Goal: Task Accomplishment & Management: Manage account settings

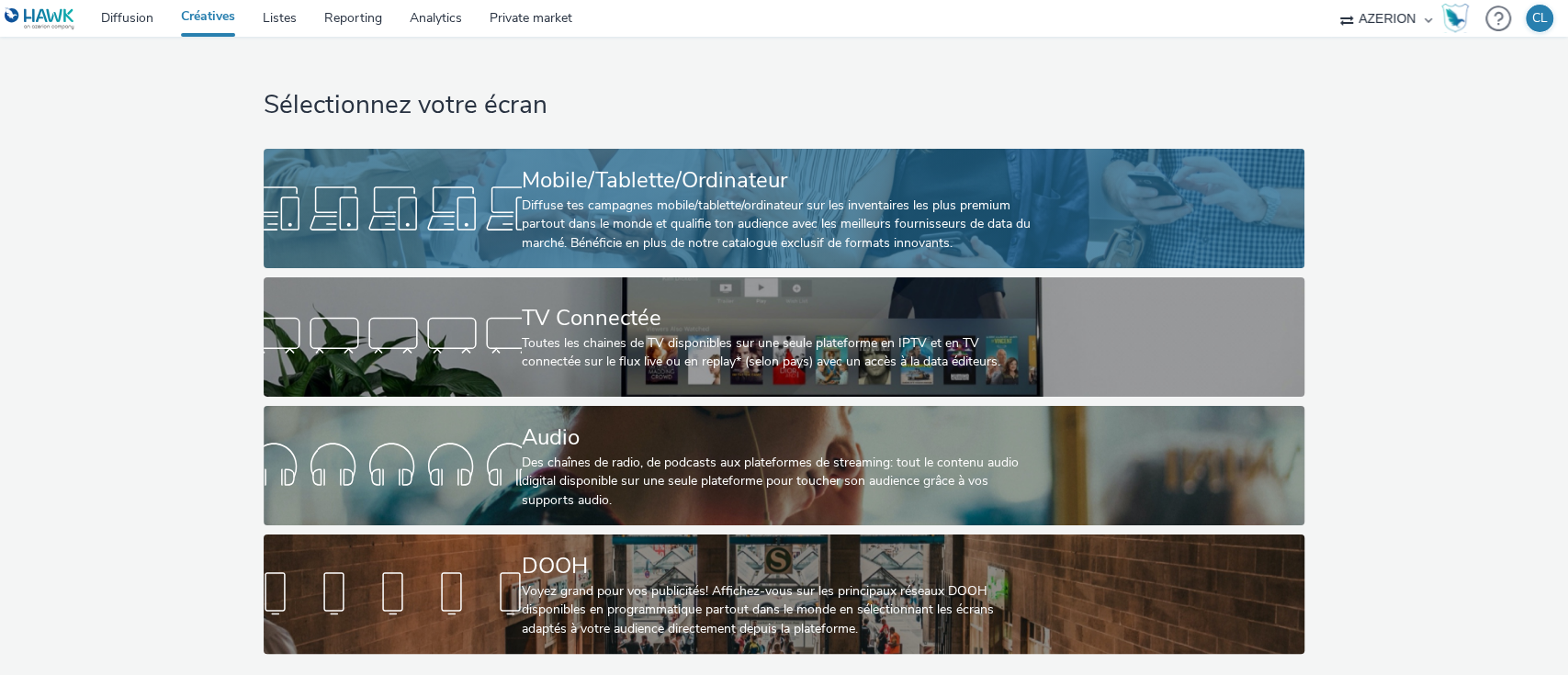
click at [562, 212] on div "Diffuse tes campagnes mobile/tablette/ordinateur sur les inventaires les plus p…" at bounding box center [780, 224] width 517 height 56
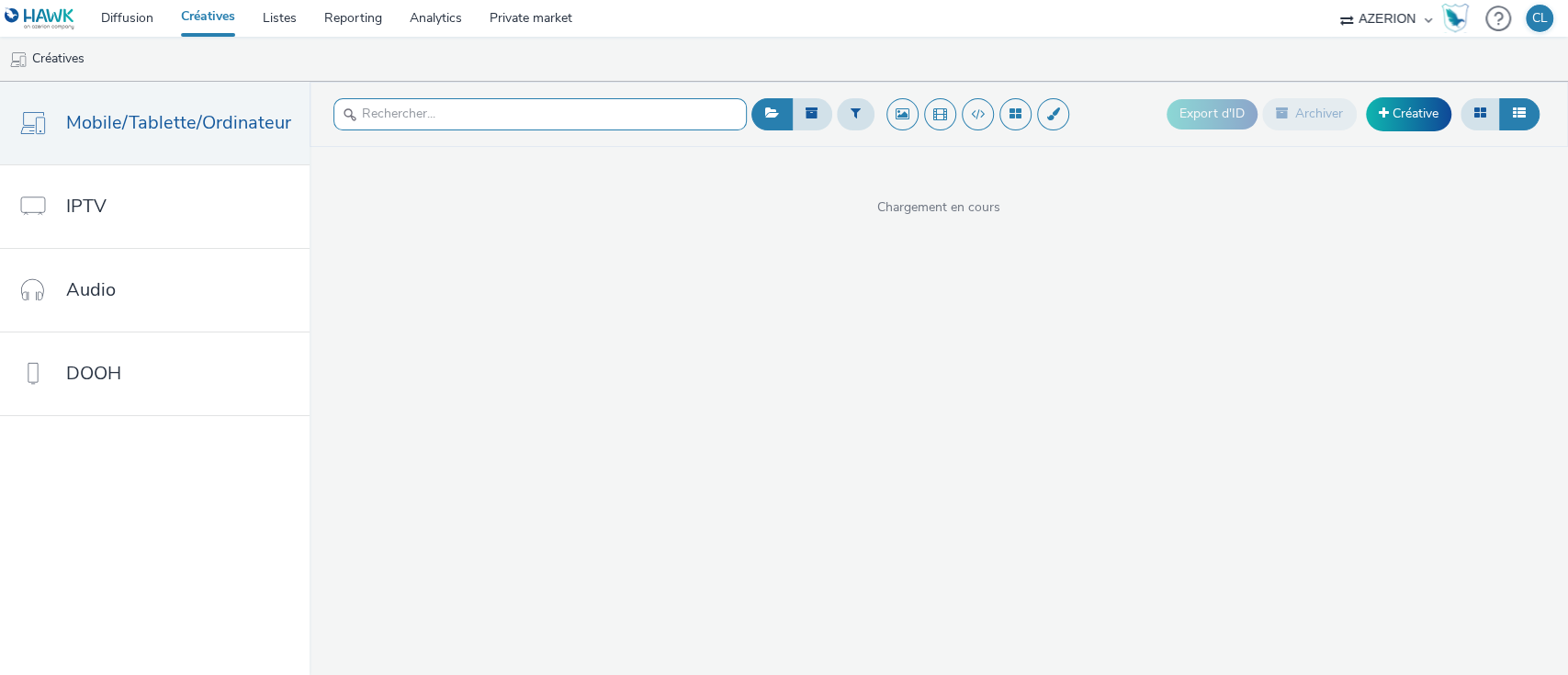
click at [517, 125] on input "text" at bounding box center [540, 114] width 413 height 32
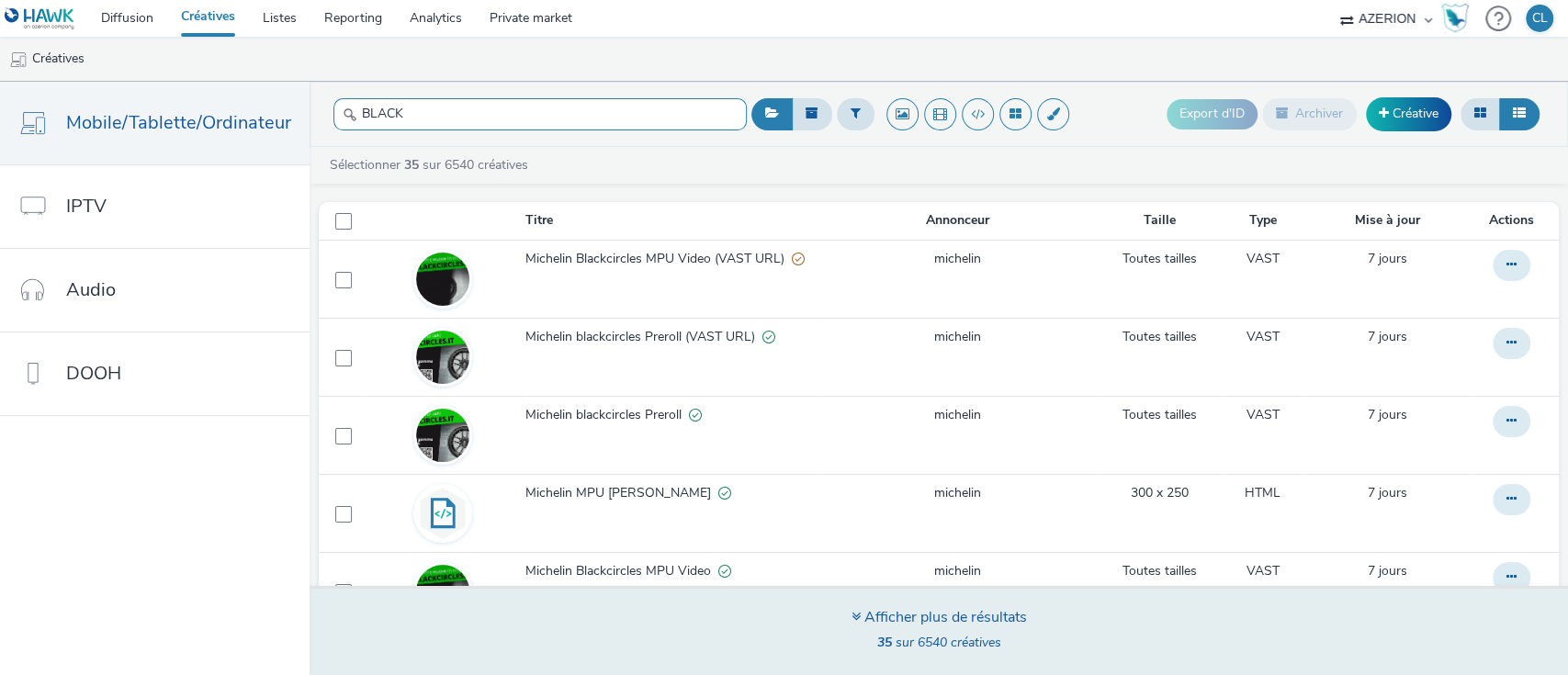
type input "BLACK"
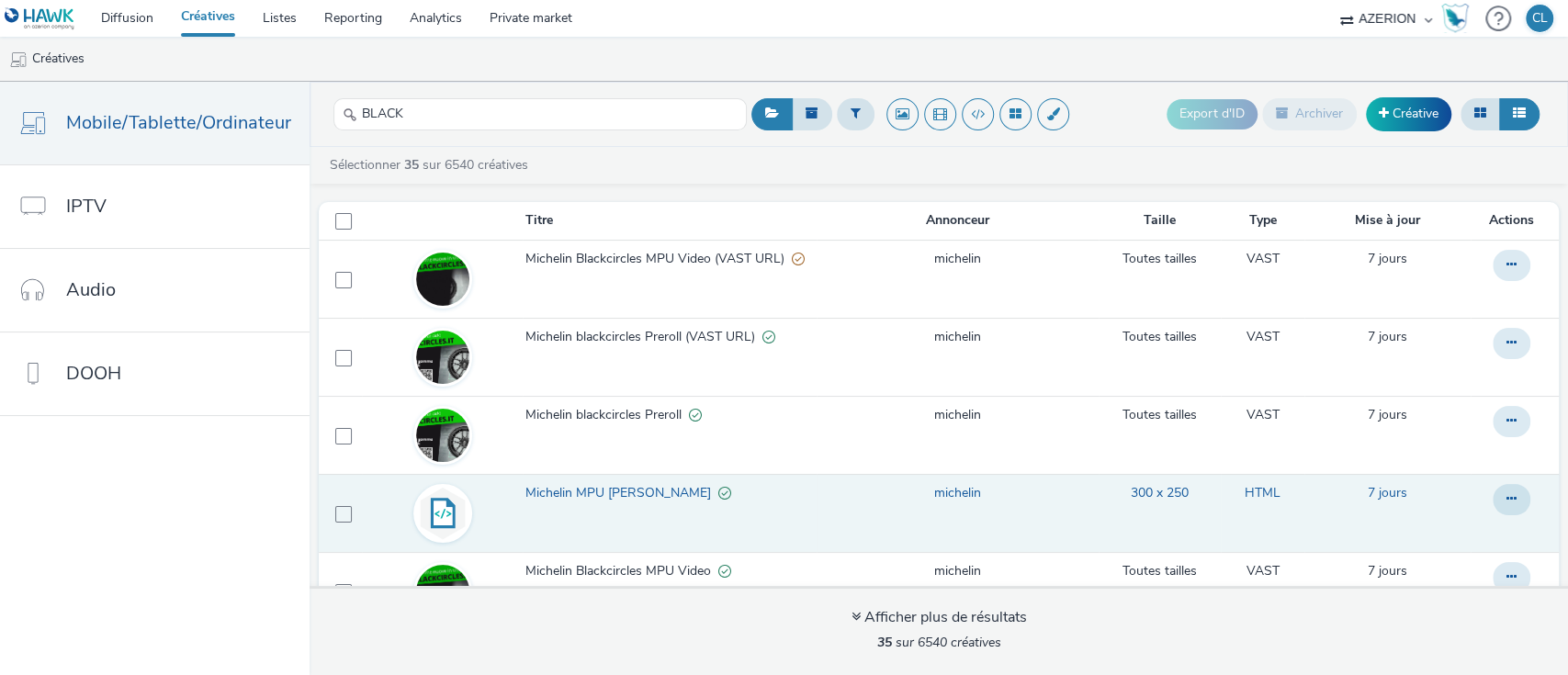
click at [510, 481] on td at bounding box center [443, 513] width 162 height 78
click at [559, 491] on span "Michelin MPU [PERSON_NAME]" at bounding box center [621, 493] width 192 height 19
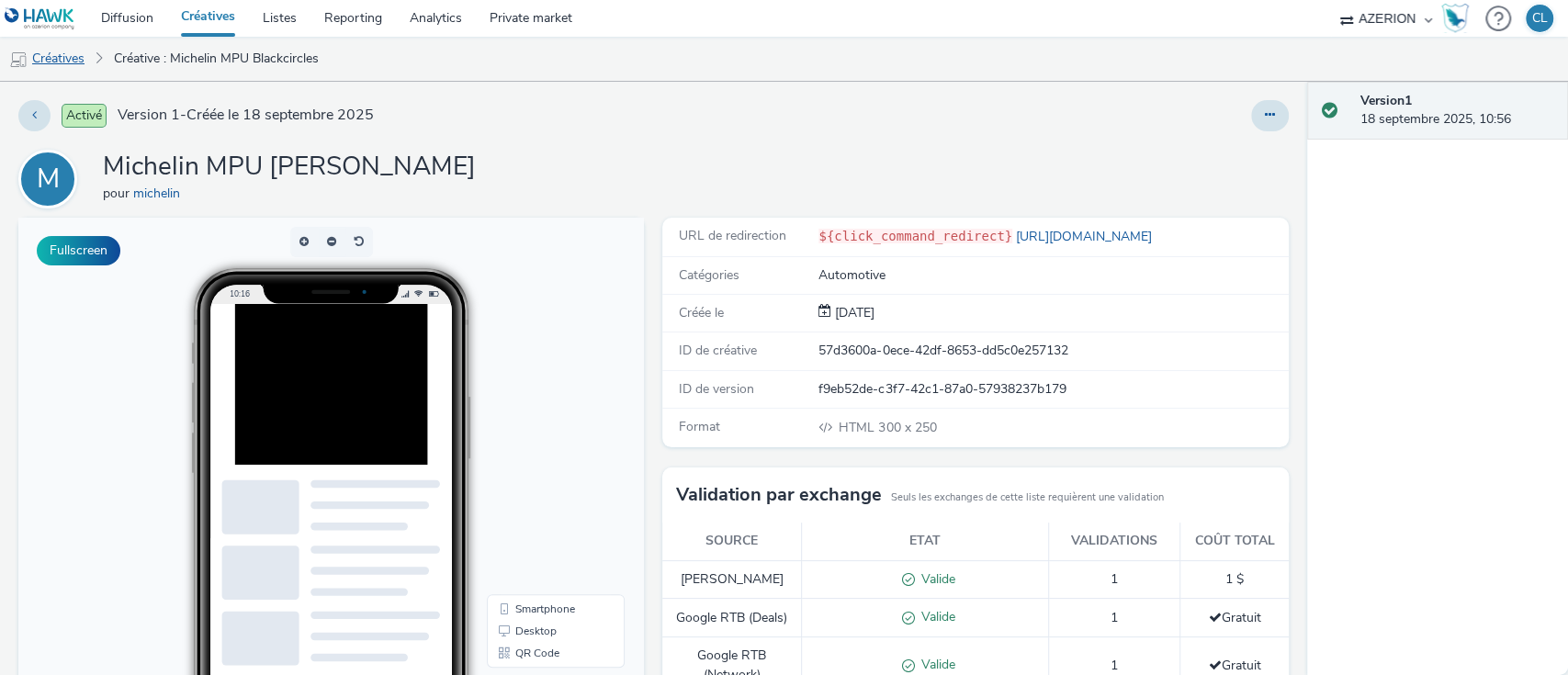
click at [54, 53] on link "Créatives" at bounding box center [46, 58] width 93 height 44
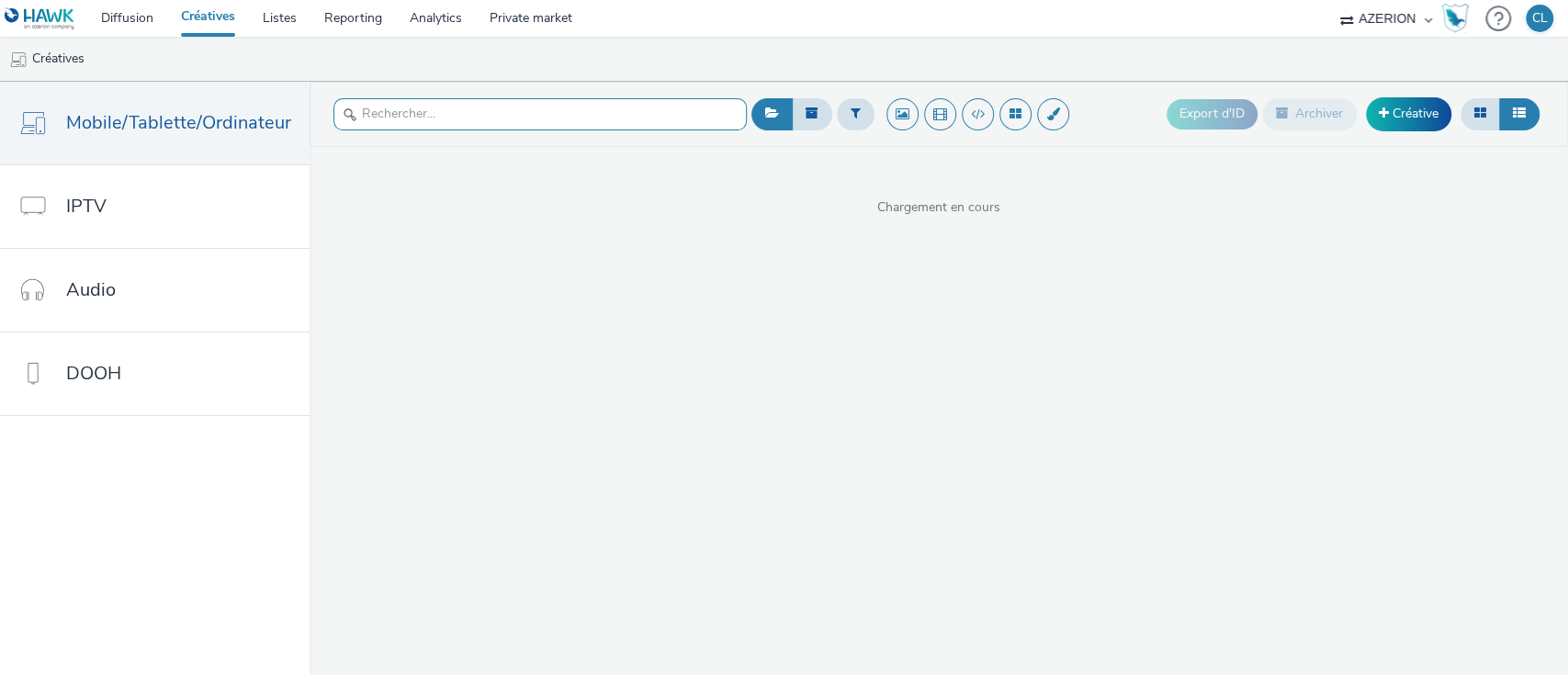
click at [629, 117] on input "text" at bounding box center [540, 114] width 413 height 32
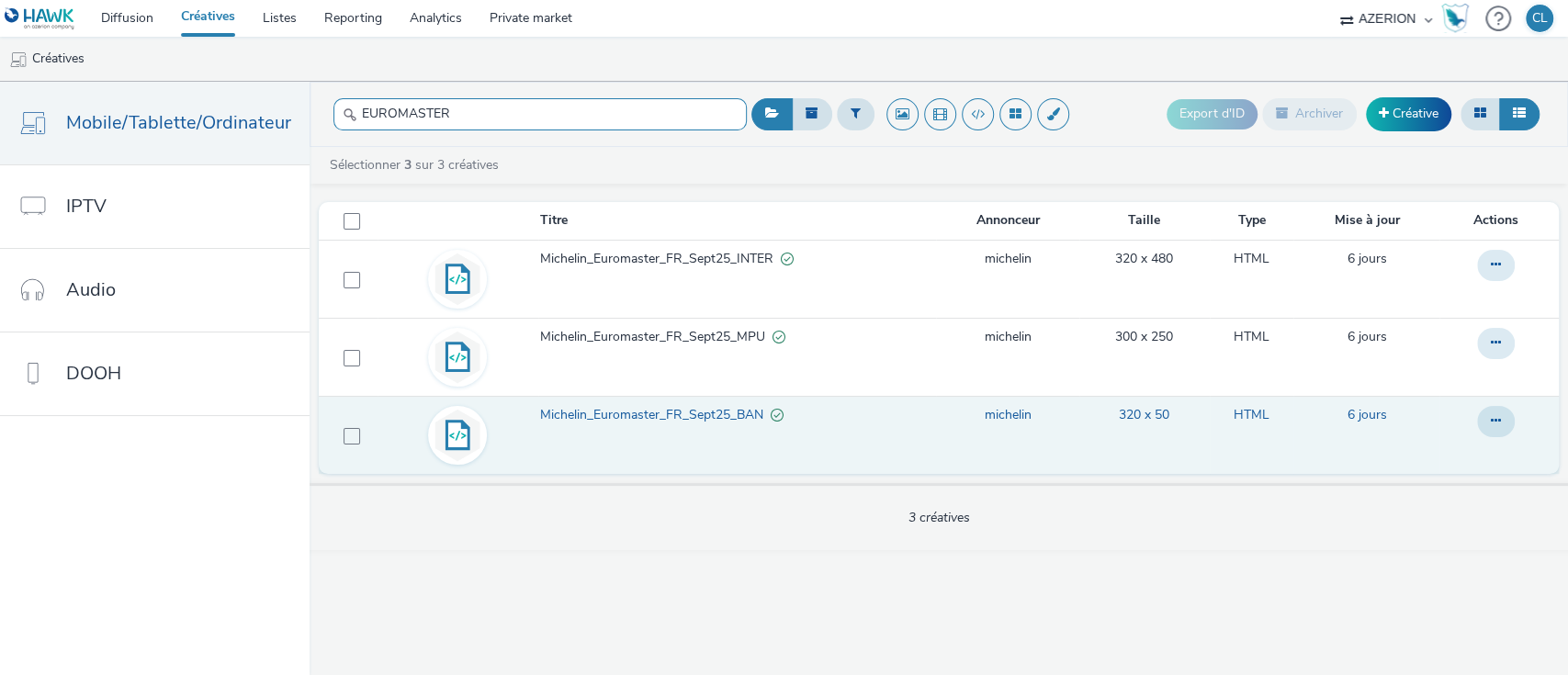
type input "EUROMASTER"
click at [702, 415] on span "Michelin_Euromaster_FR_Sept25_BAN" at bounding box center [655, 415] width 231 height 19
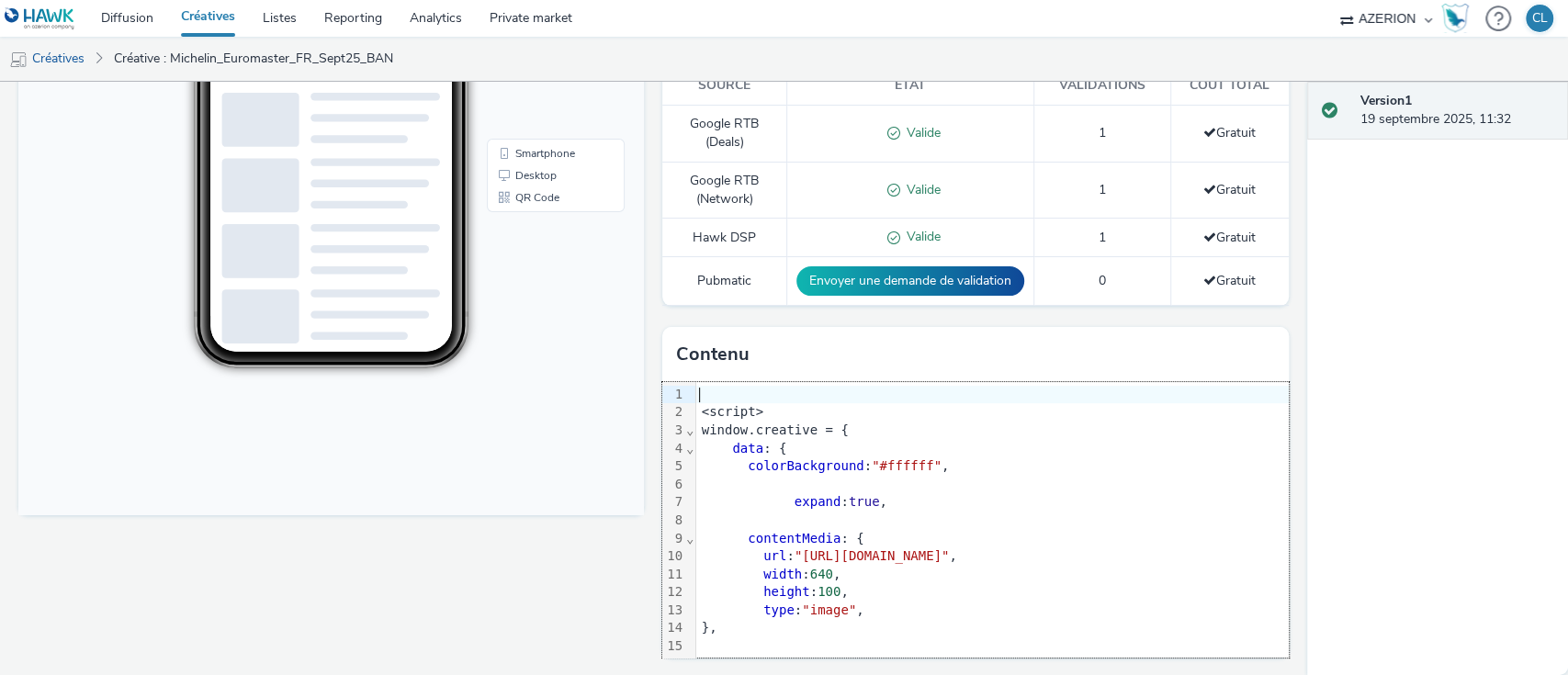
click at [696, 397] on div at bounding box center [992, 395] width 592 height 19
click at [696, 399] on div at bounding box center [992, 395] width 592 height 19
click at [1530, 519] on div "Version 1 19 septembre 2025, 11:32" at bounding box center [1437, 378] width 262 height 593
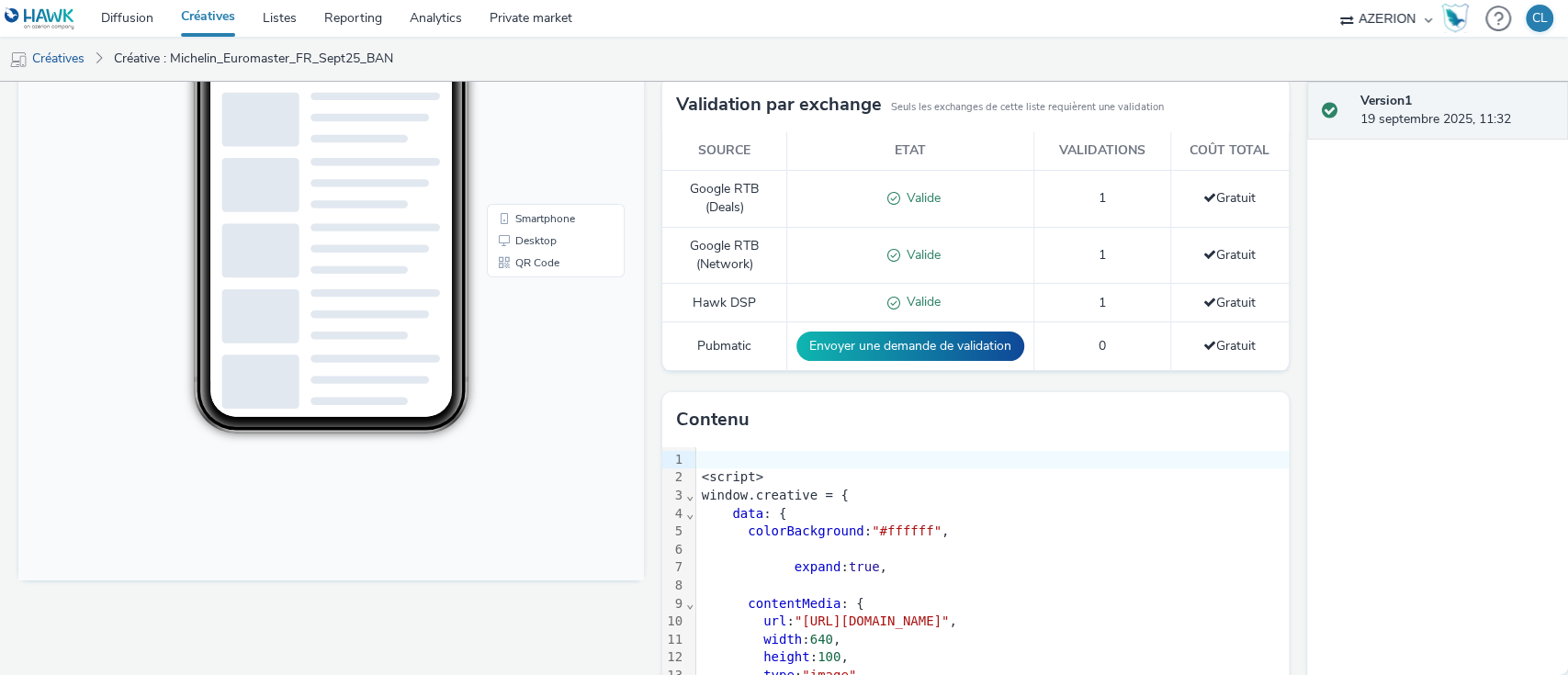
scroll to position [456, 0]
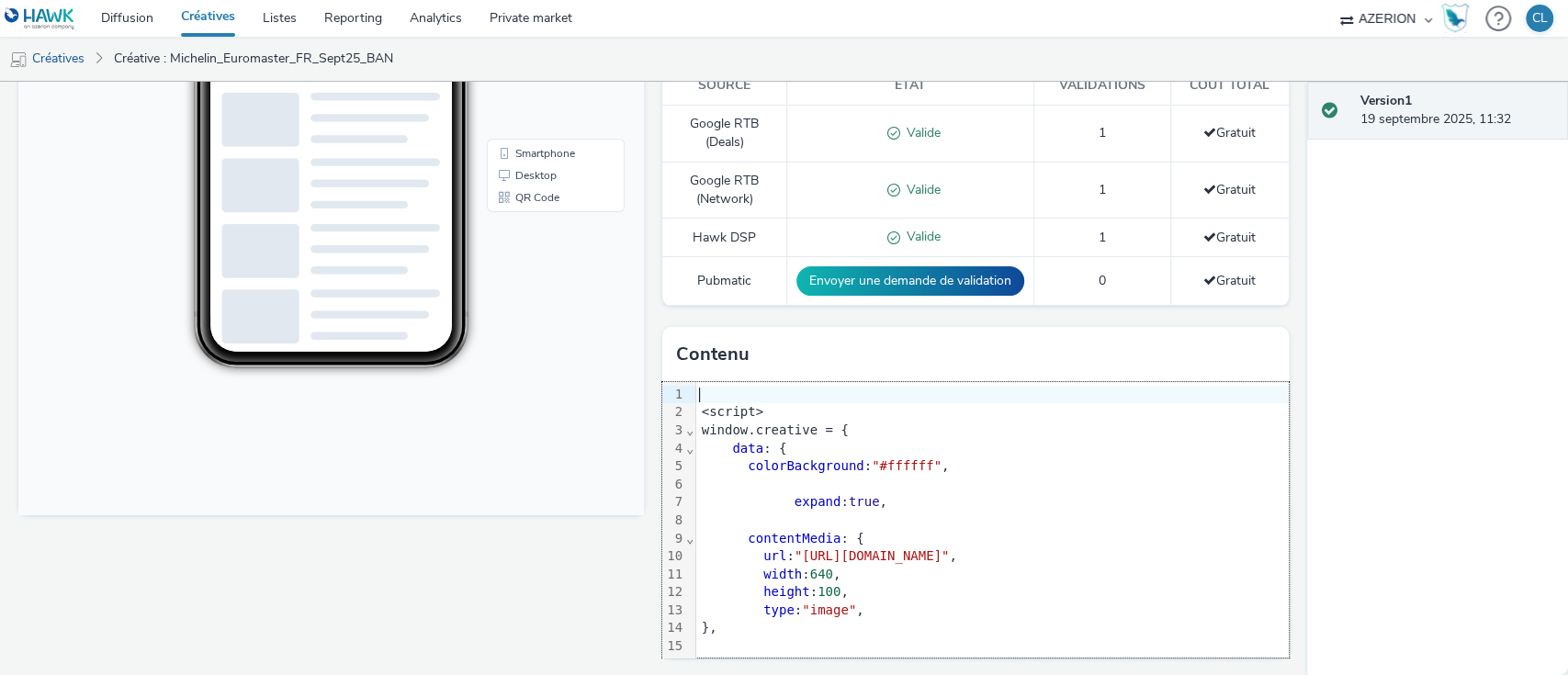
click at [696, 388] on div at bounding box center [992, 395] width 592 height 19
click at [882, 440] on div "data : {" at bounding box center [1322, 449] width 1252 height 19
drag, startPoint x: 544, startPoint y: 744, endPoint x: 516, endPoint y: 561, distance: 185.1
click at [516, 561] on div "Fullscreen" at bounding box center [336, 220] width 634 height 916
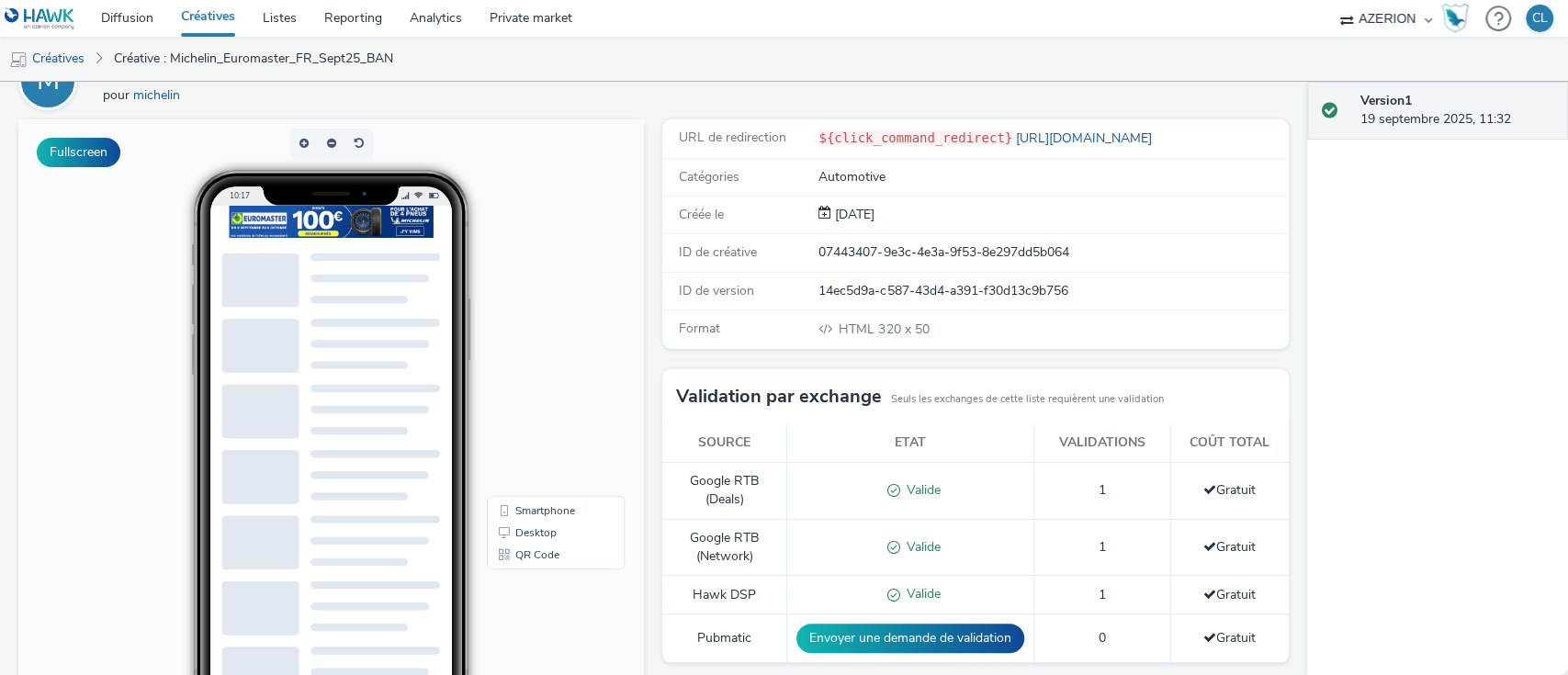
scroll to position [0, 0]
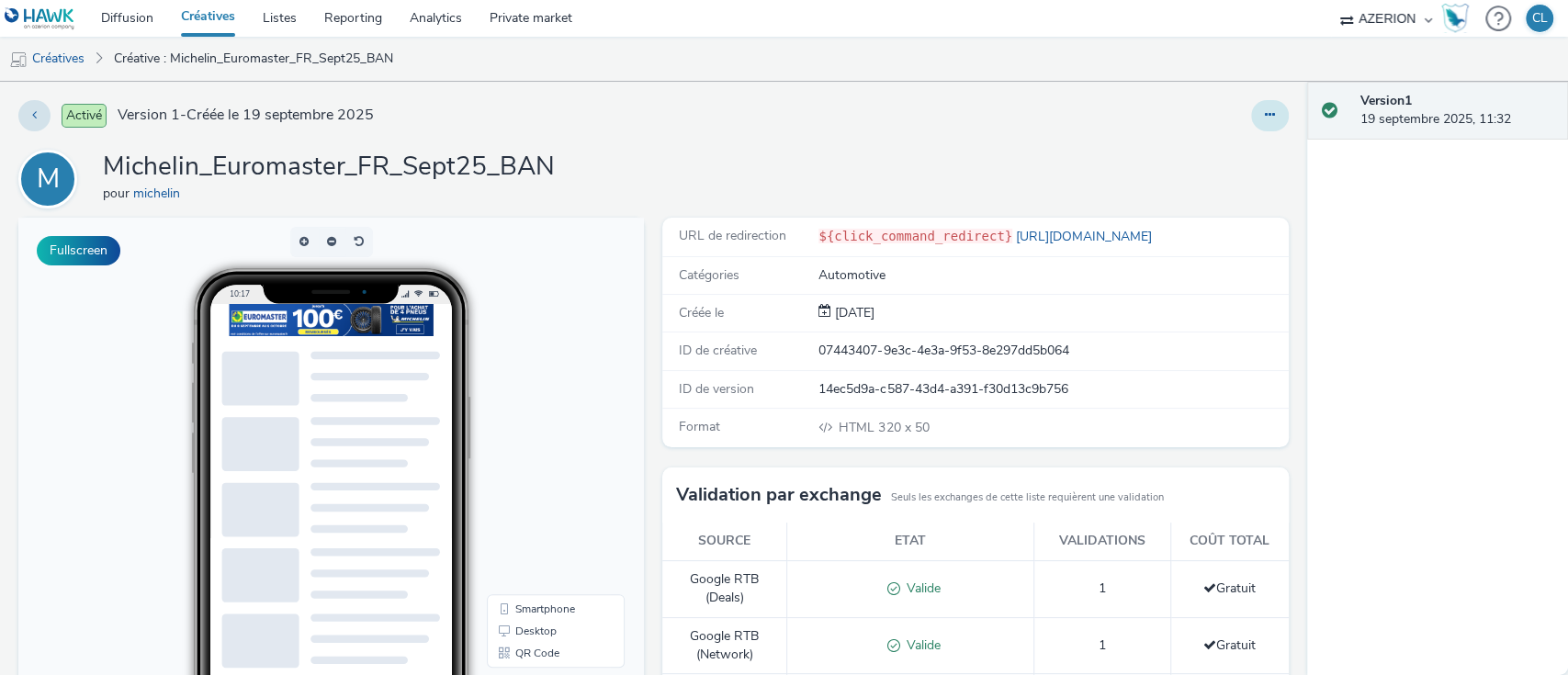
click at [1251, 115] on button at bounding box center [1270, 116] width 37 height 31
click at [1224, 144] on link "Modifier" at bounding box center [1219, 152] width 137 height 36
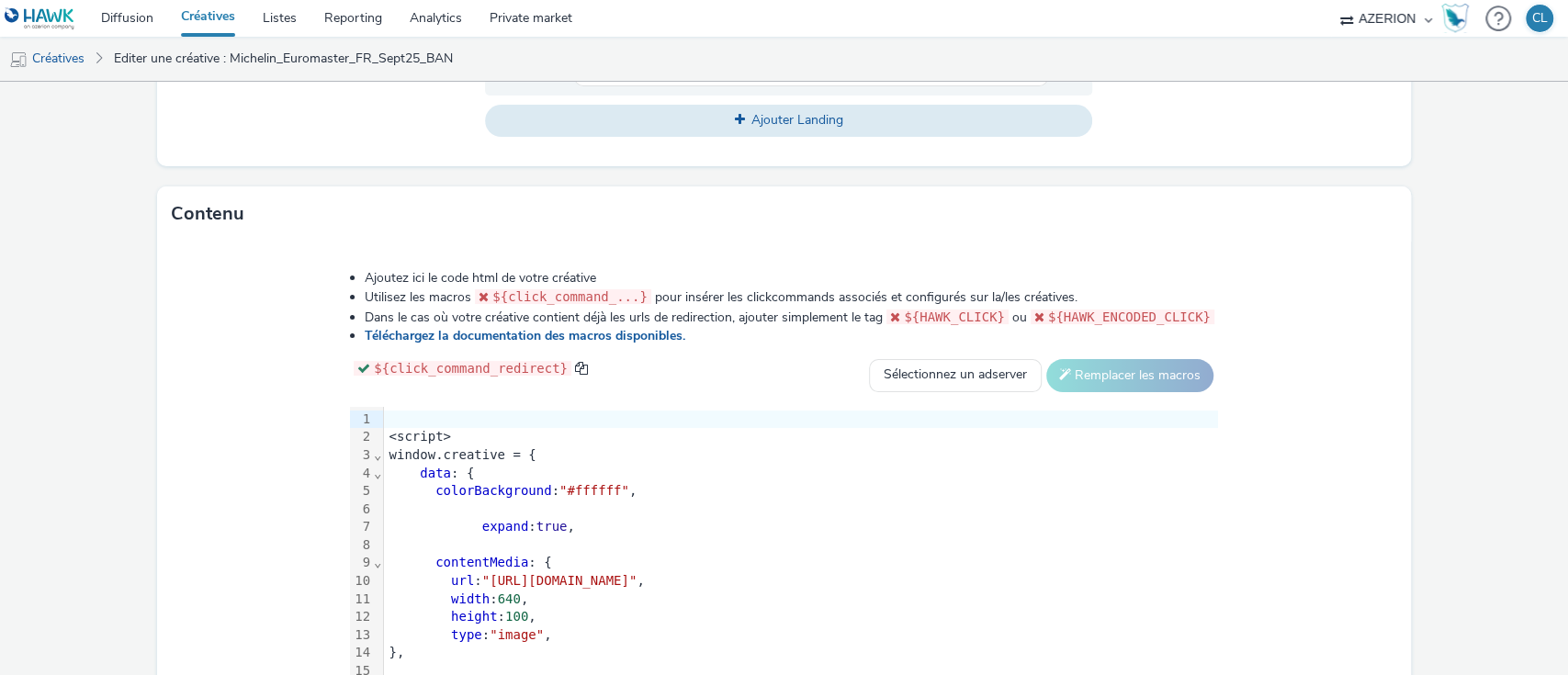
scroll to position [784, 0]
click at [384, 411] on div at bounding box center [800, 419] width 834 height 19
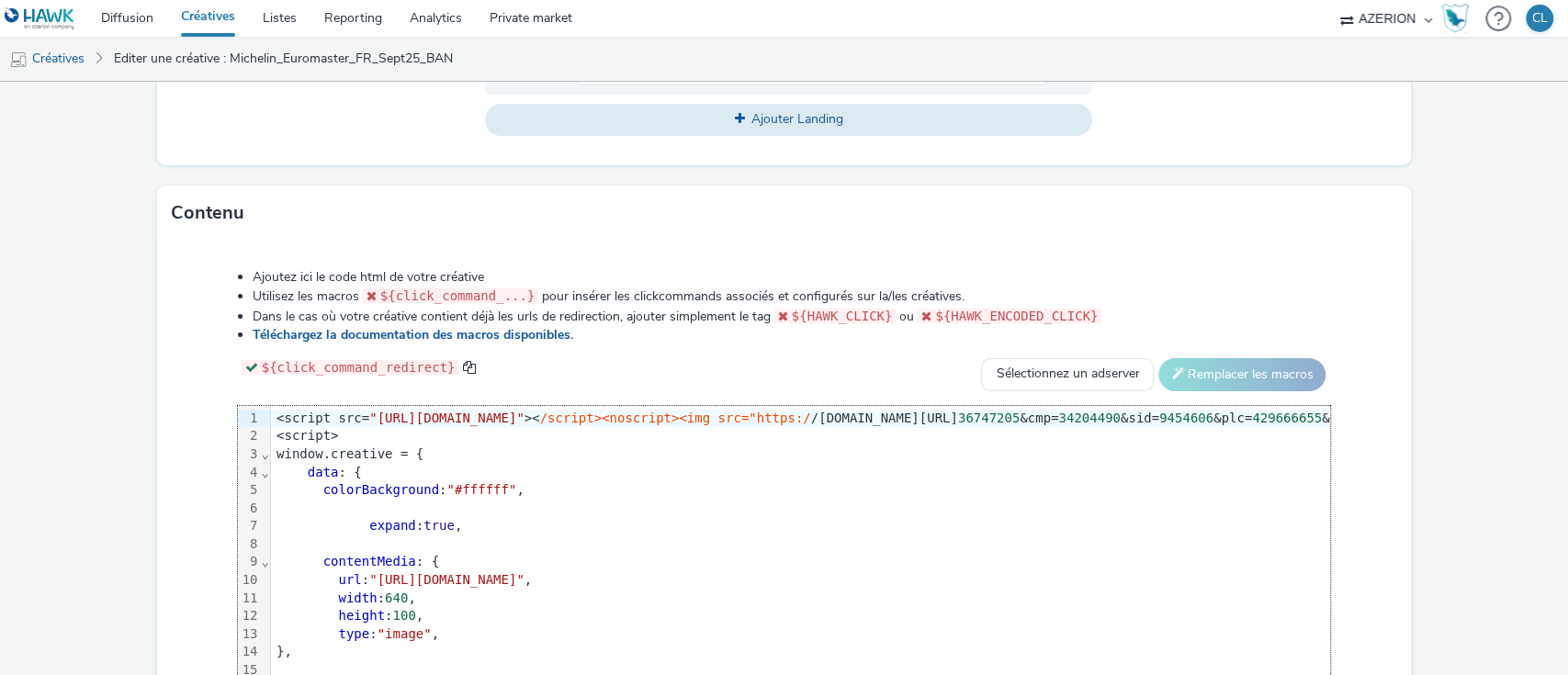
scroll to position [912, 0]
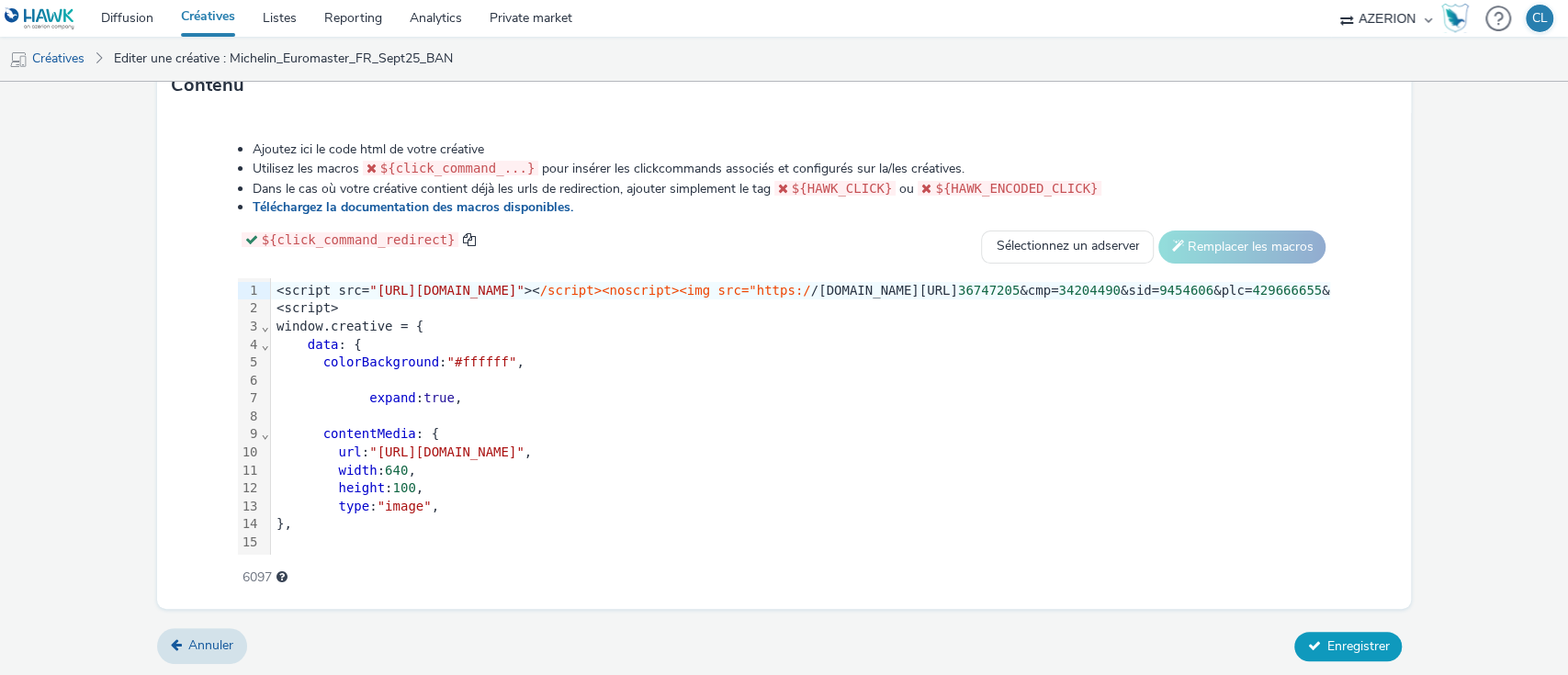
click at [1326, 641] on span "Enregistrer" at bounding box center [1358, 647] width 63 height 18
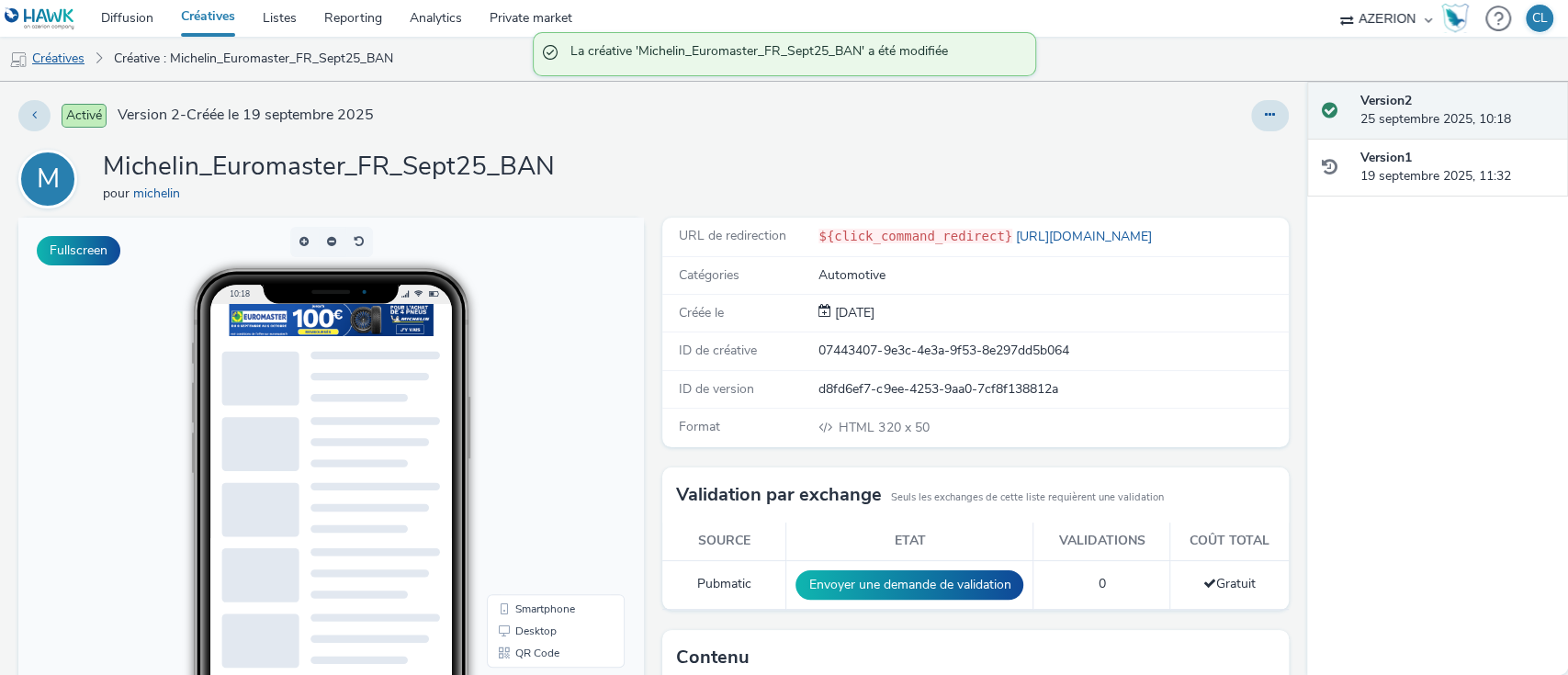
click at [74, 57] on link "Créatives" at bounding box center [46, 58] width 93 height 44
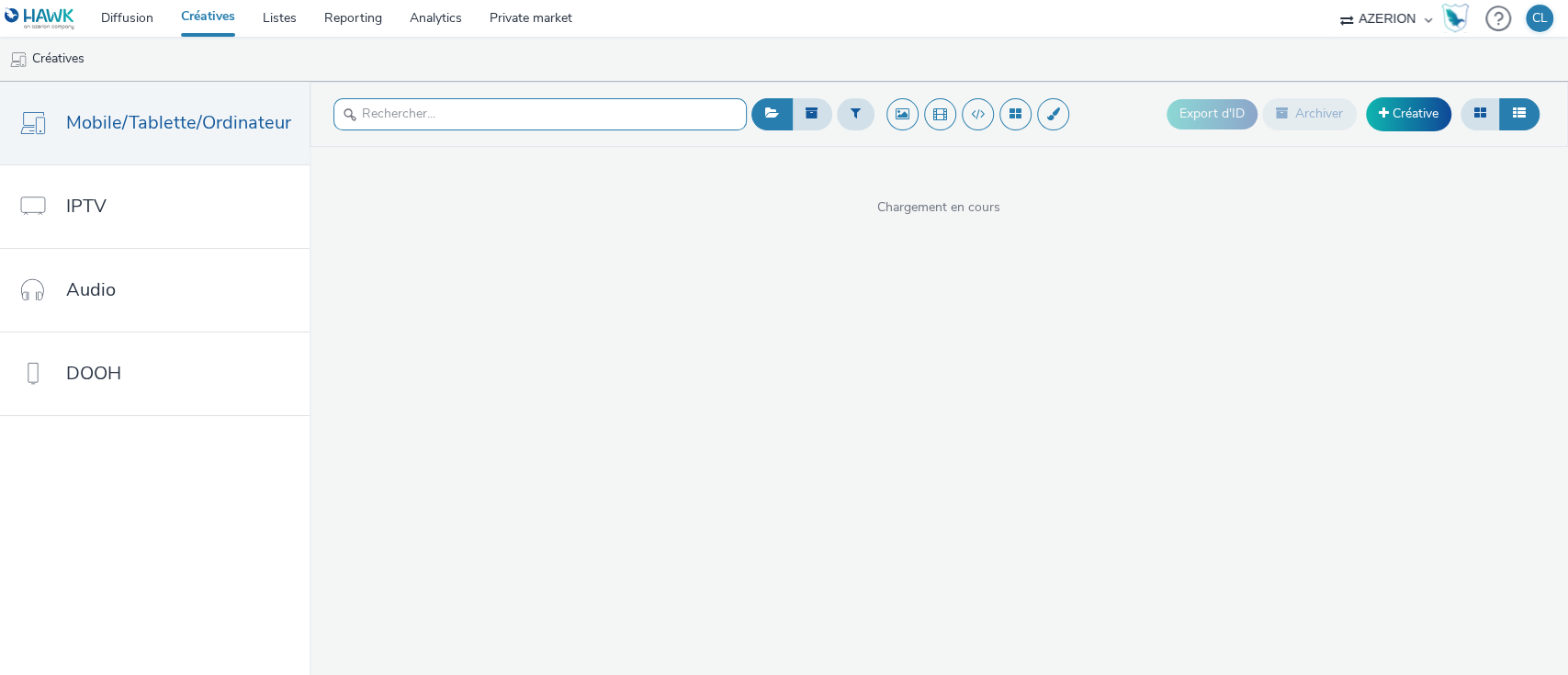
click at [583, 122] on input "text" at bounding box center [540, 114] width 413 height 32
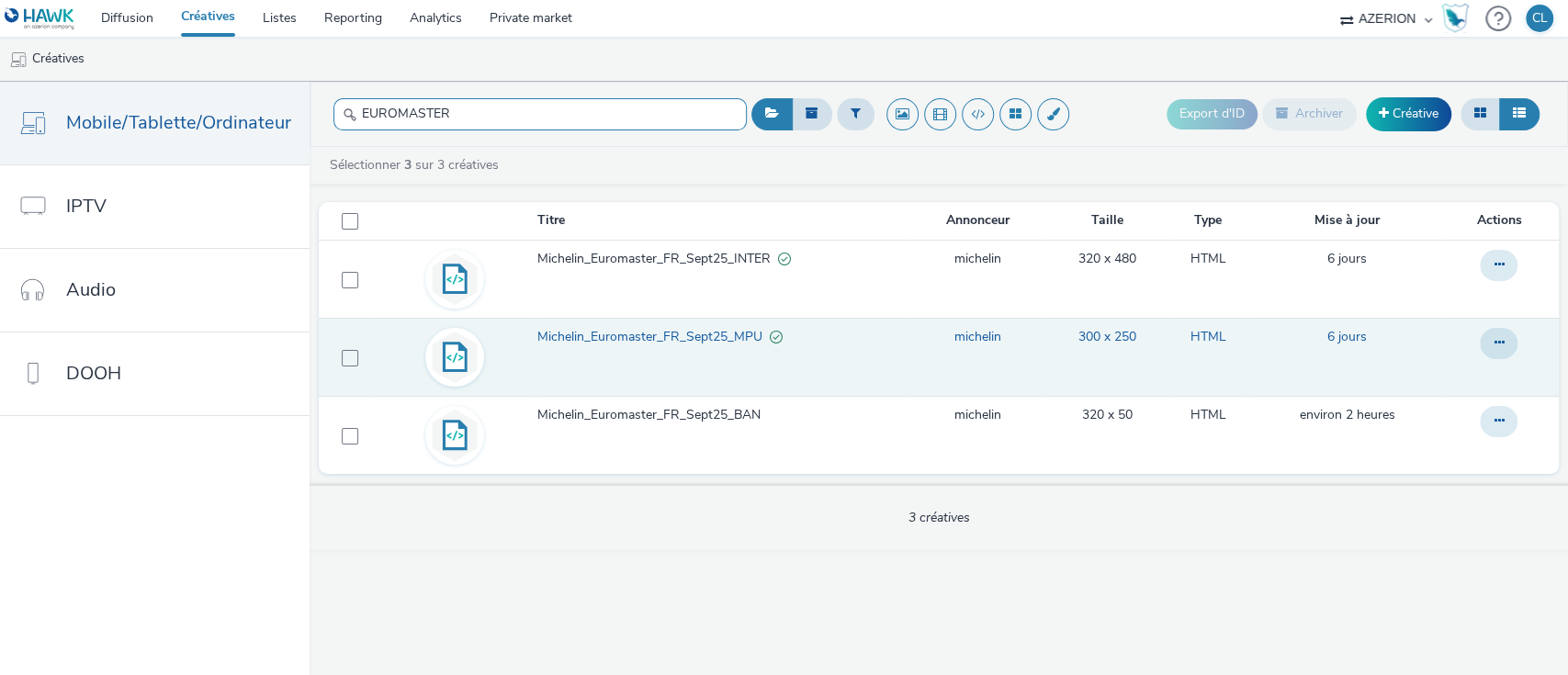
type input "EUROMASTER"
click at [658, 330] on span "Michelin_Euromaster_FR_Sept25_MPU" at bounding box center [653, 337] width 233 height 19
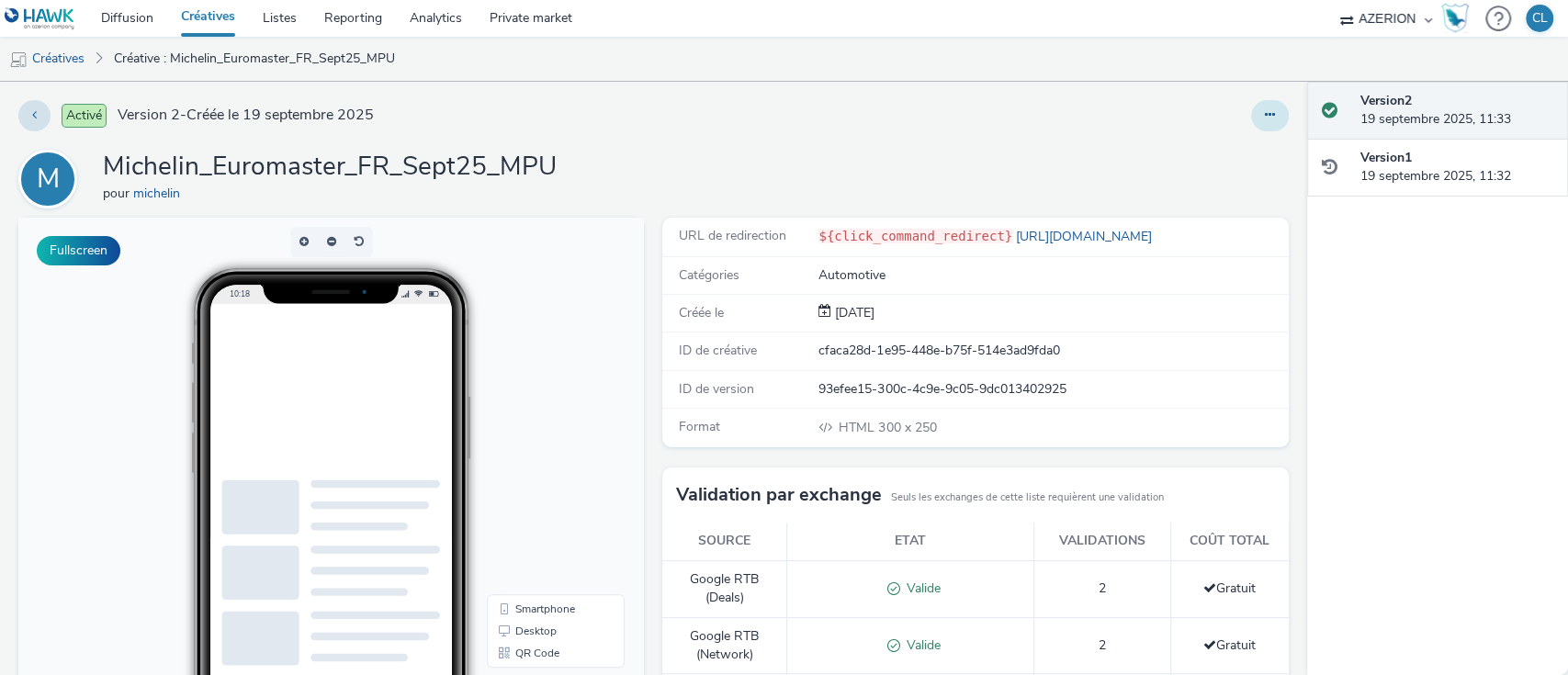
click at [1251, 125] on button at bounding box center [1270, 116] width 37 height 31
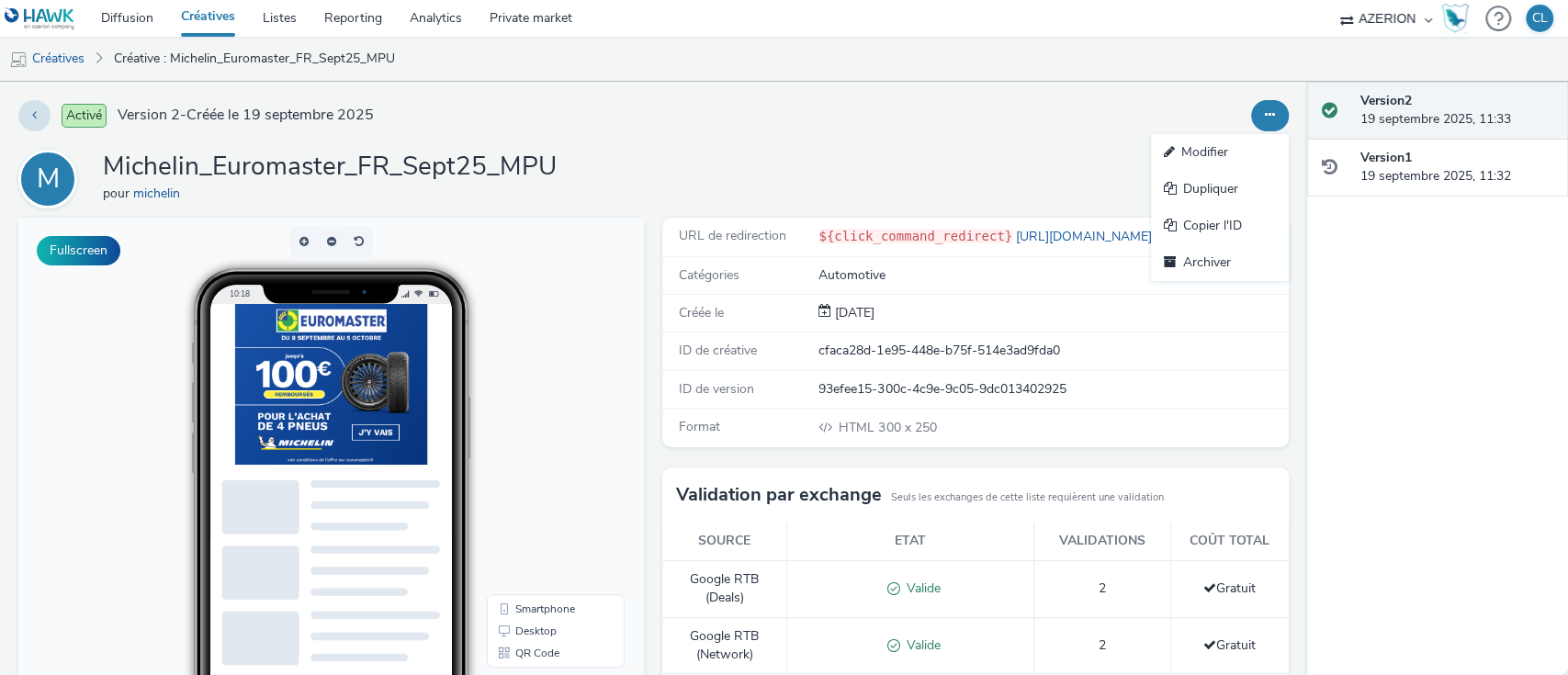
click at [1218, 159] on link "Modifier" at bounding box center [1219, 152] width 137 height 36
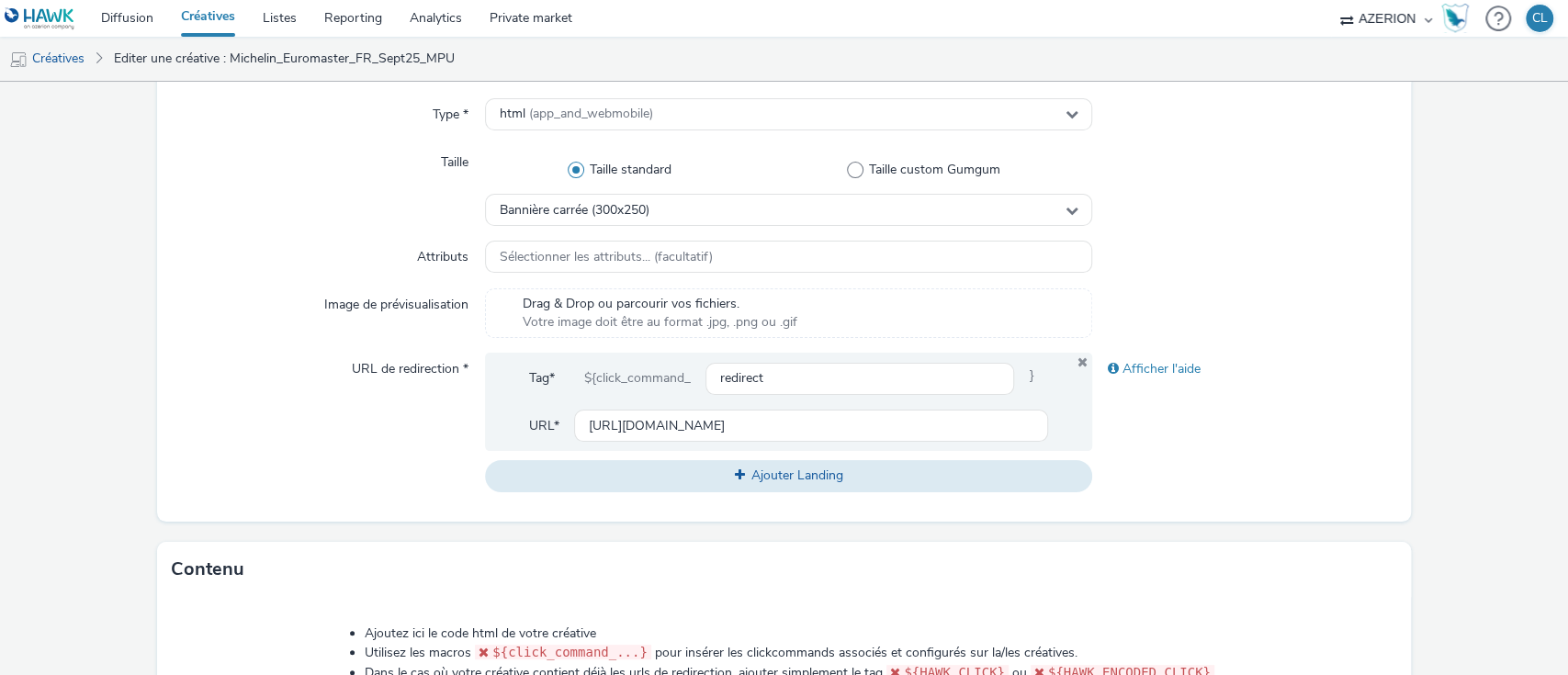
scroll to position [456, 0]
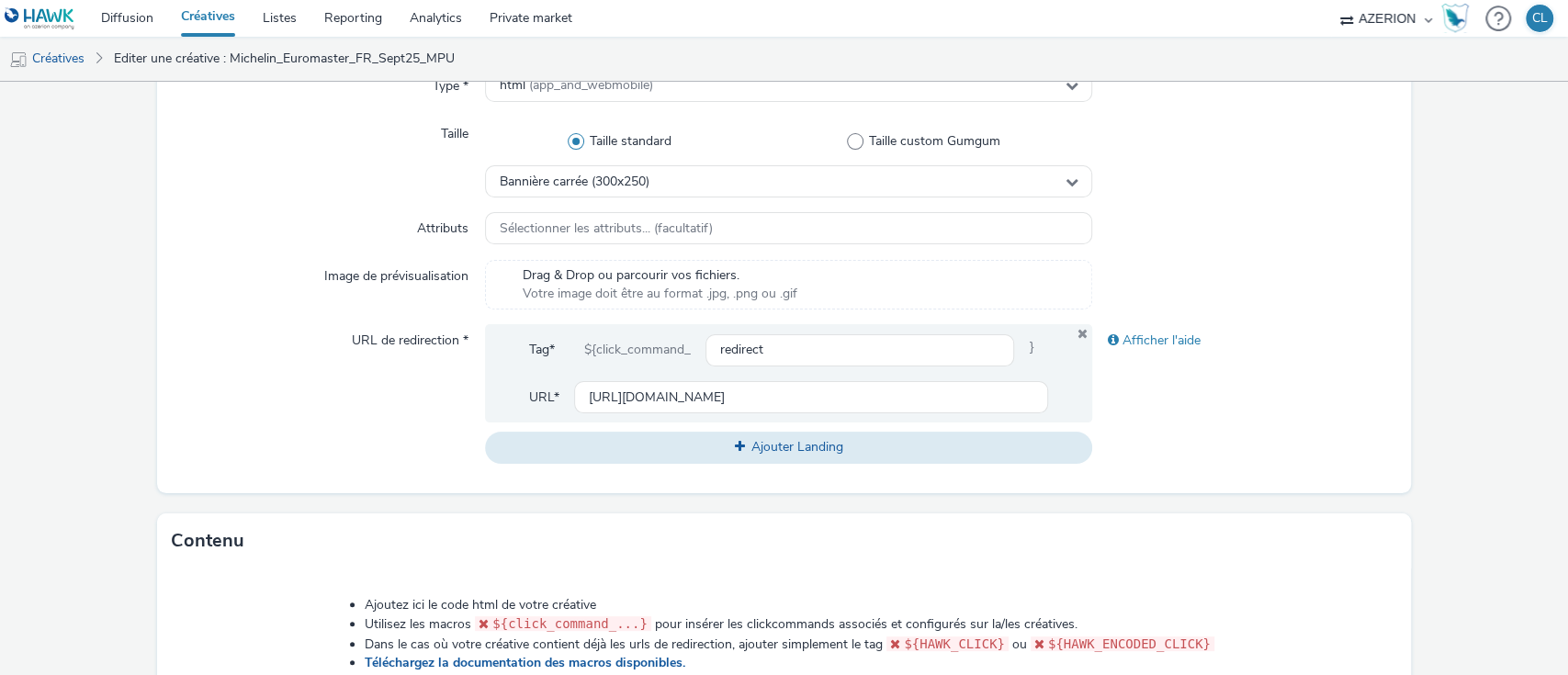
click at [1197, 547] on div "Contenu" at bounding box center [784, 541] width 1255 height 55
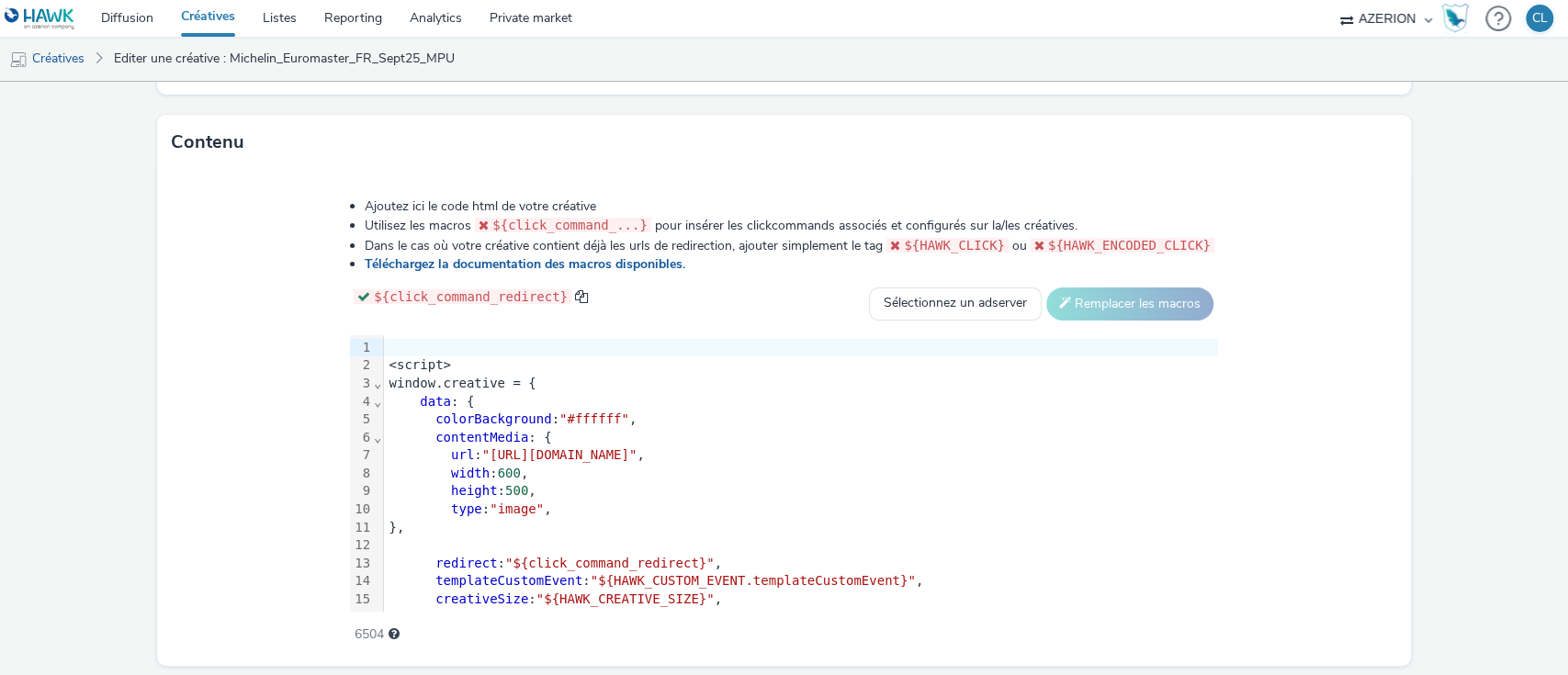
scroll to position [868, 0]
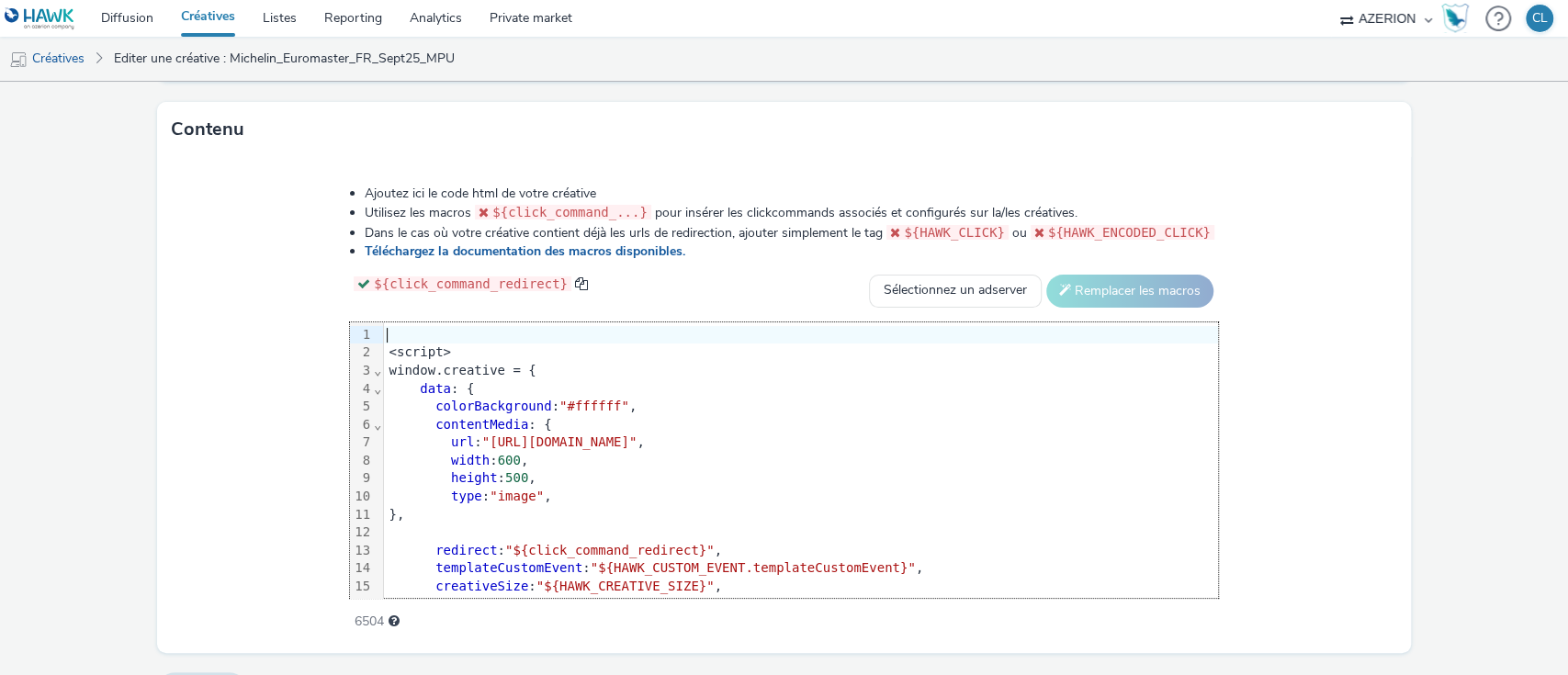
click at [384, 334] on div at bounding box center [800, 335] width 834 height 19
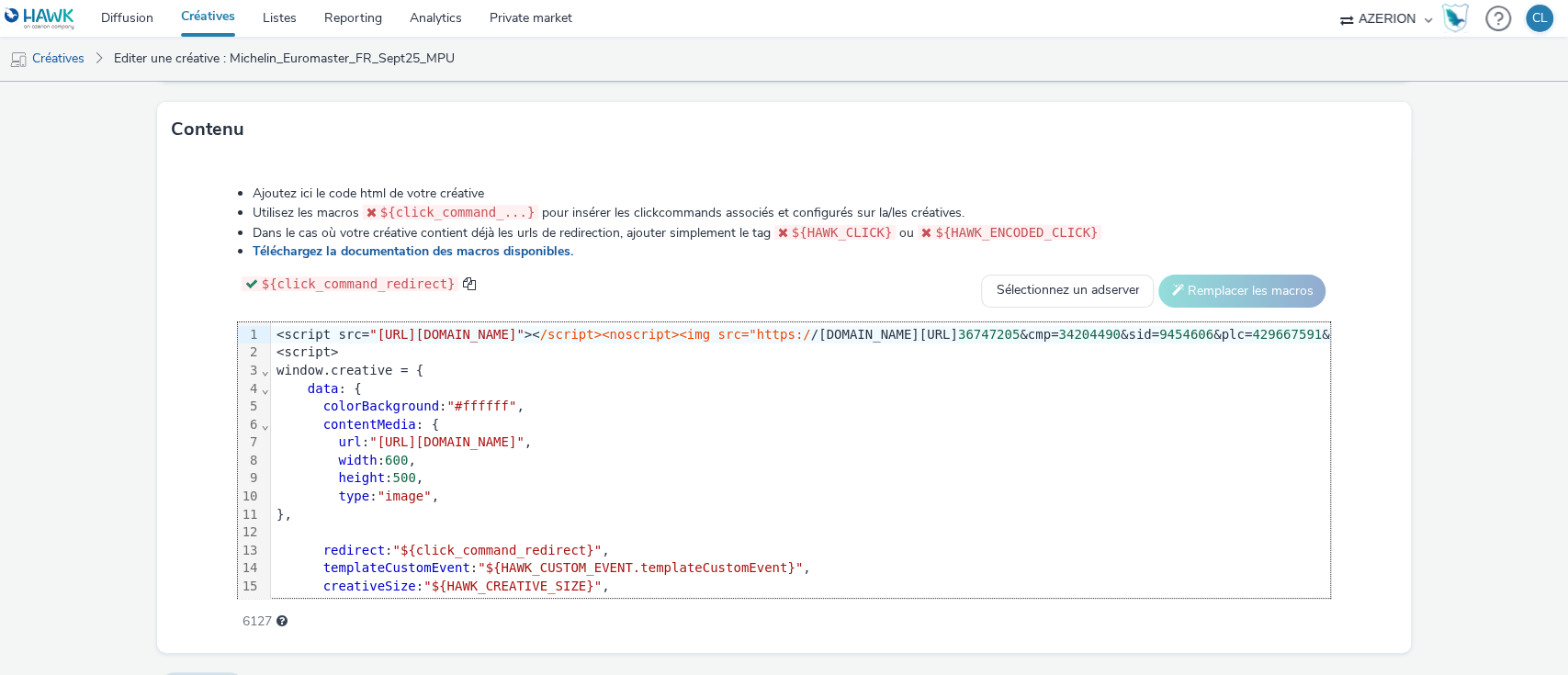
scroll to position [912, 0]
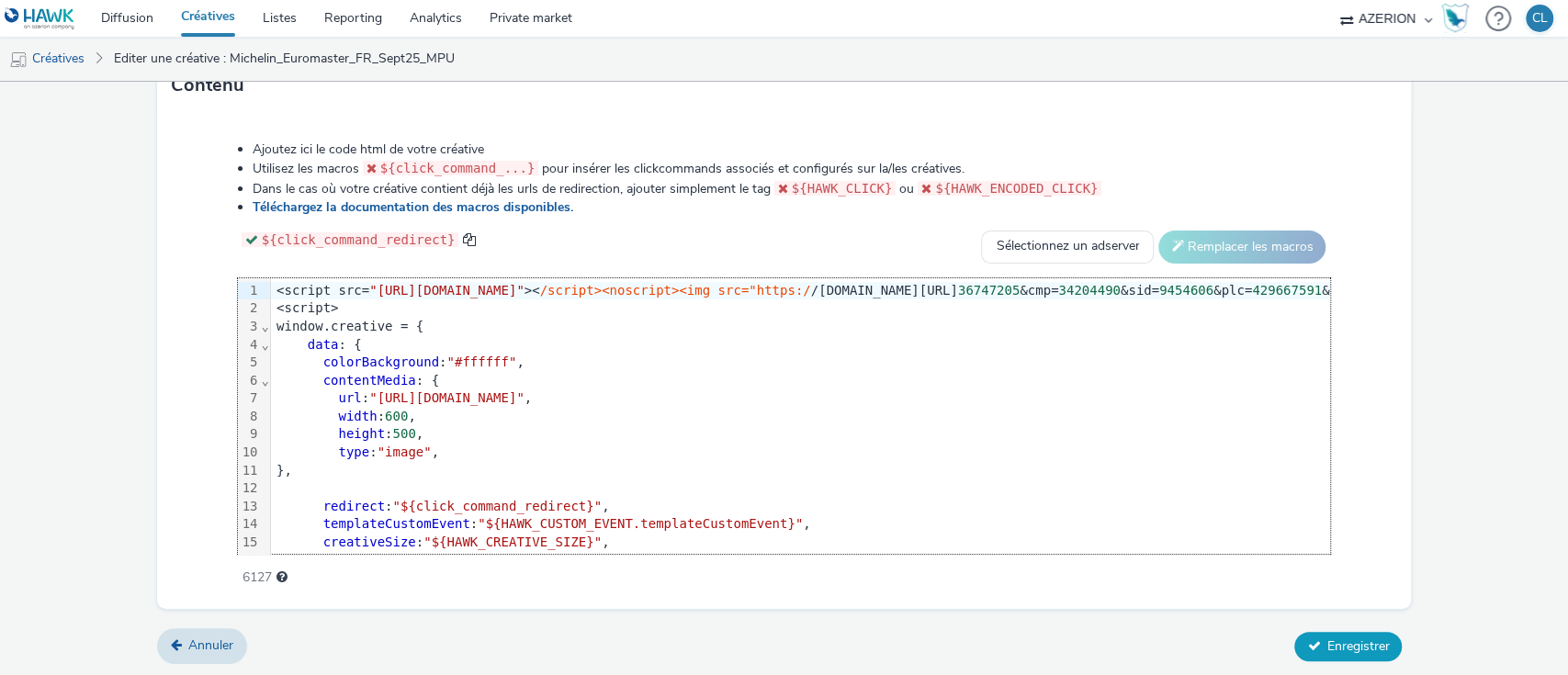
click at [1354, 645] on span "Enregistrer" at bounding box center [1358, 647] width 63 height 18
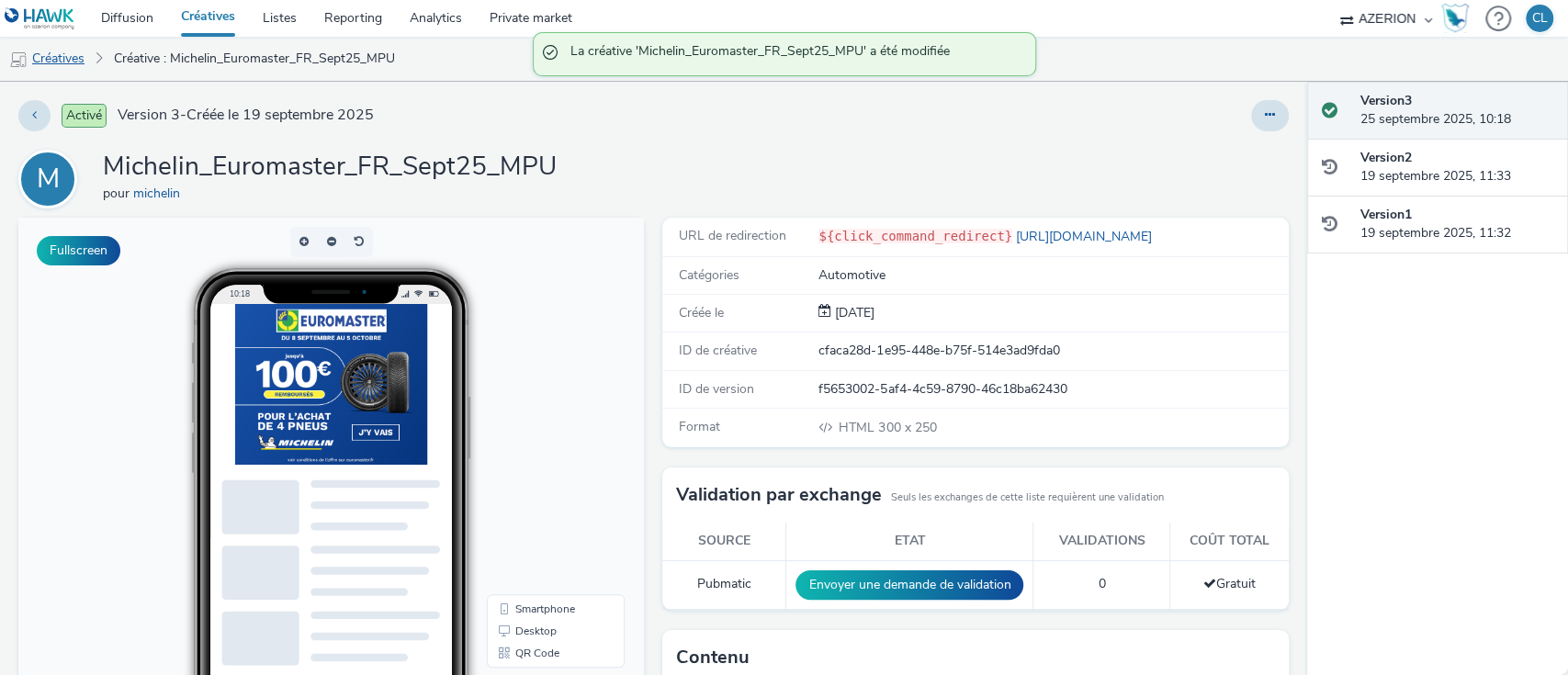
click at [63, 46] on link "Créatives" at bounding box center [46, 58] width 93 height 44
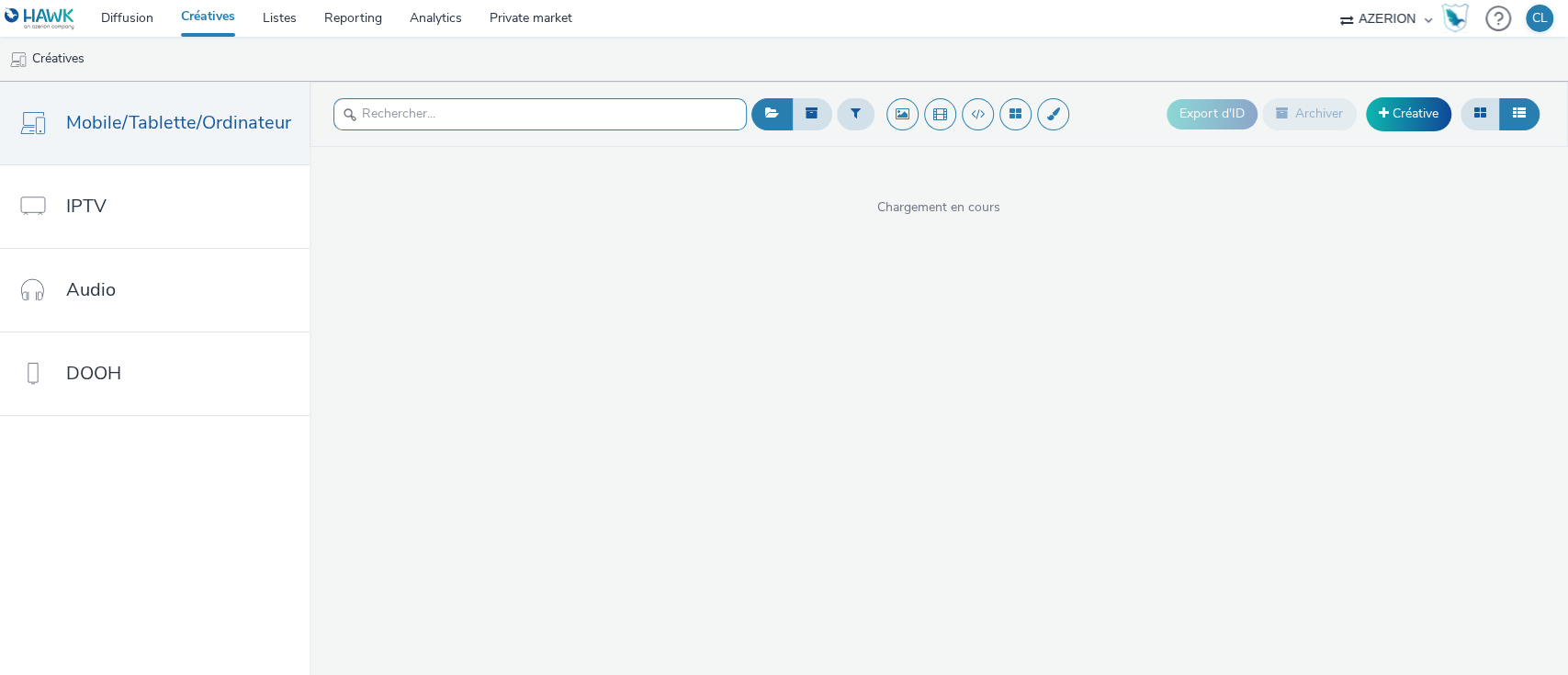
click at [608, 116] on input "text" at bounding box center [540, 114] width 413 height 32
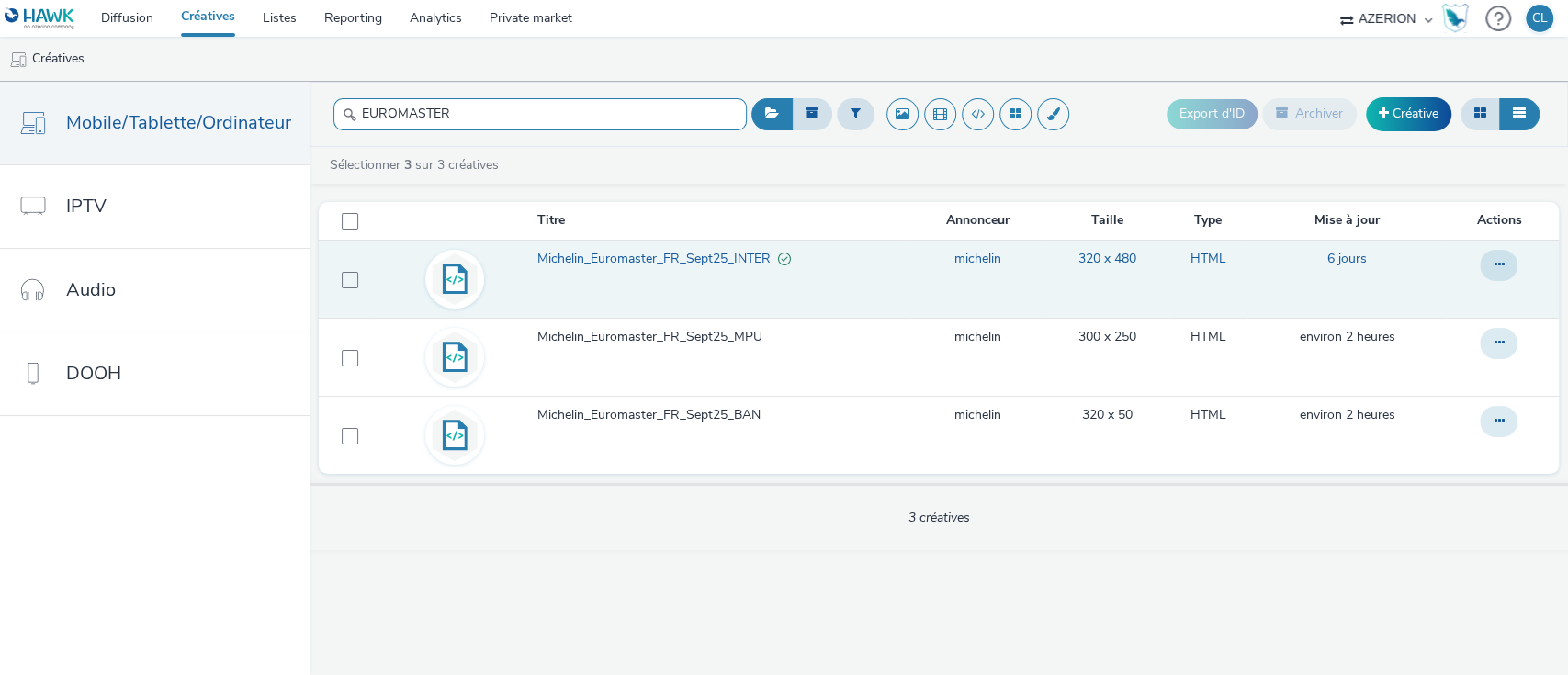
type input "EUROMASTER"
click at [675, 250] on span "Michelin_Euromaster_FR_Sept25_INTER" at bounding box center [657, 258] width 241 height 19
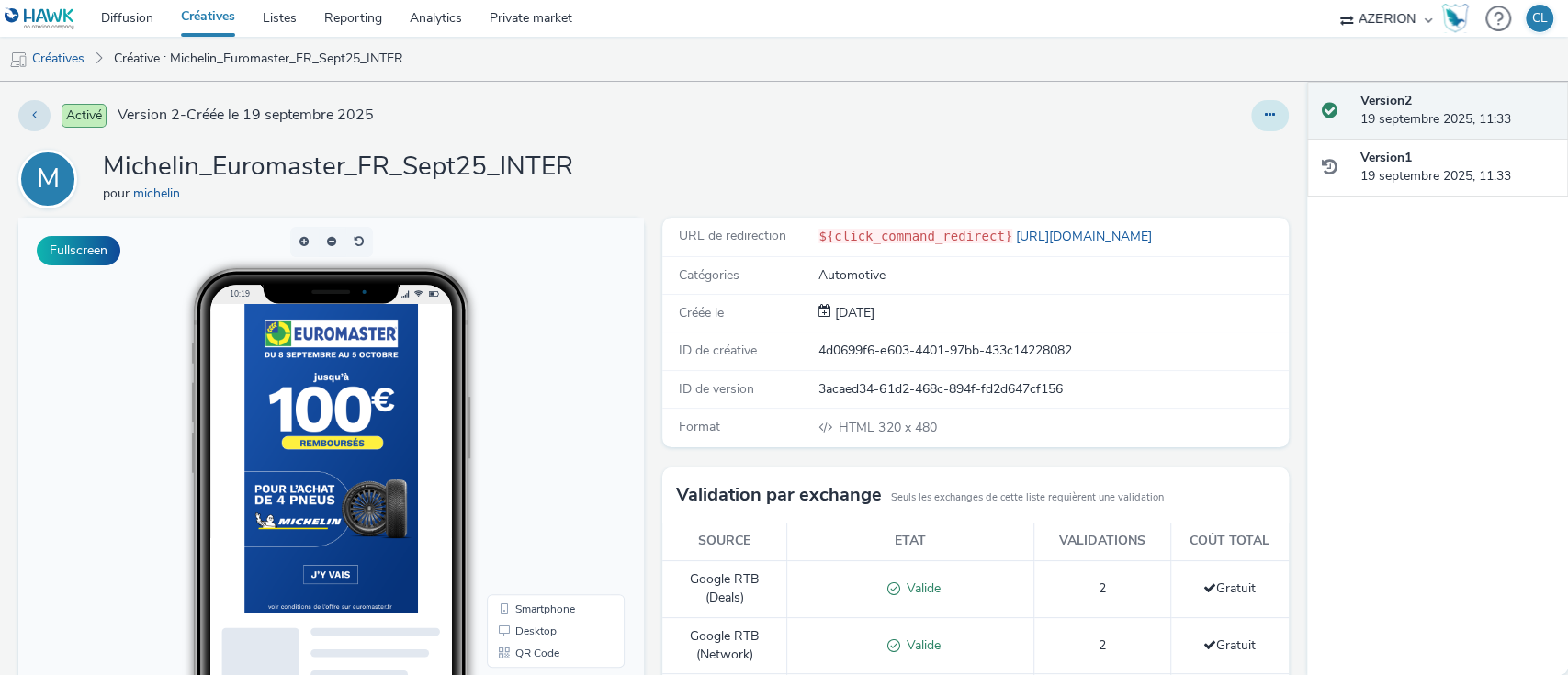
click at [1251, 121] on button at bounding box center [1270, 116] width 37 height 31
click at [1192, 150] on link "Modifier" at bounding box center [1219, 152] width 137 height 36
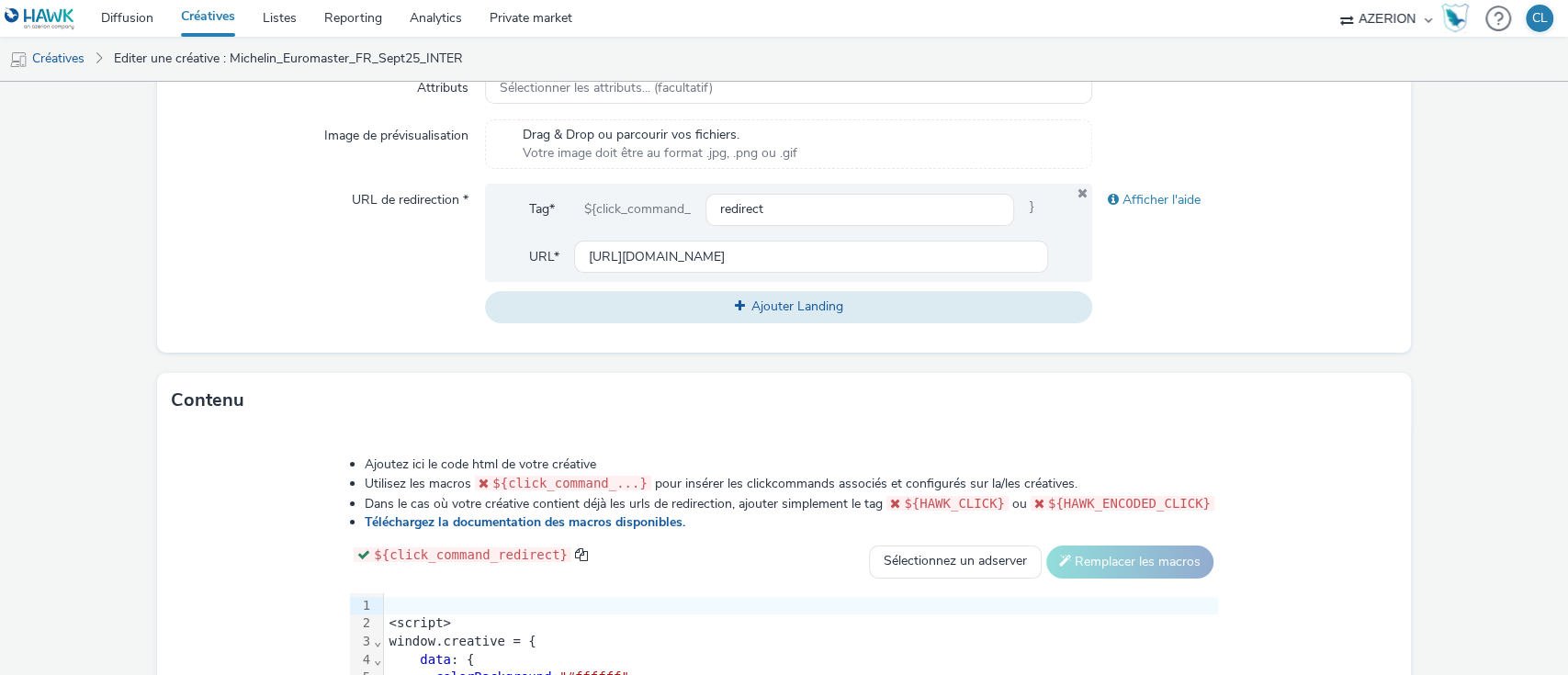
scroll to position [717, 0]
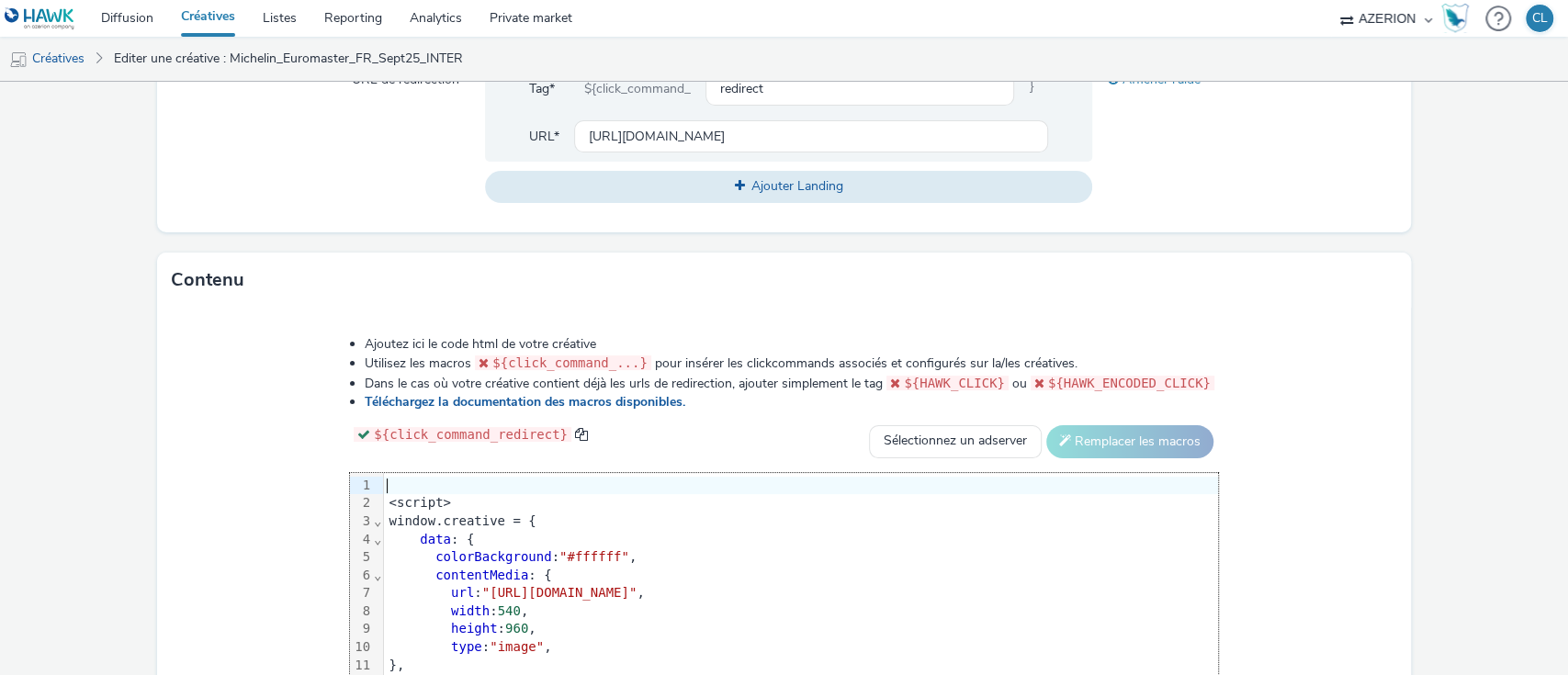
click at [384, 483] on div at bounding box center [800, 485] width 834 height 19
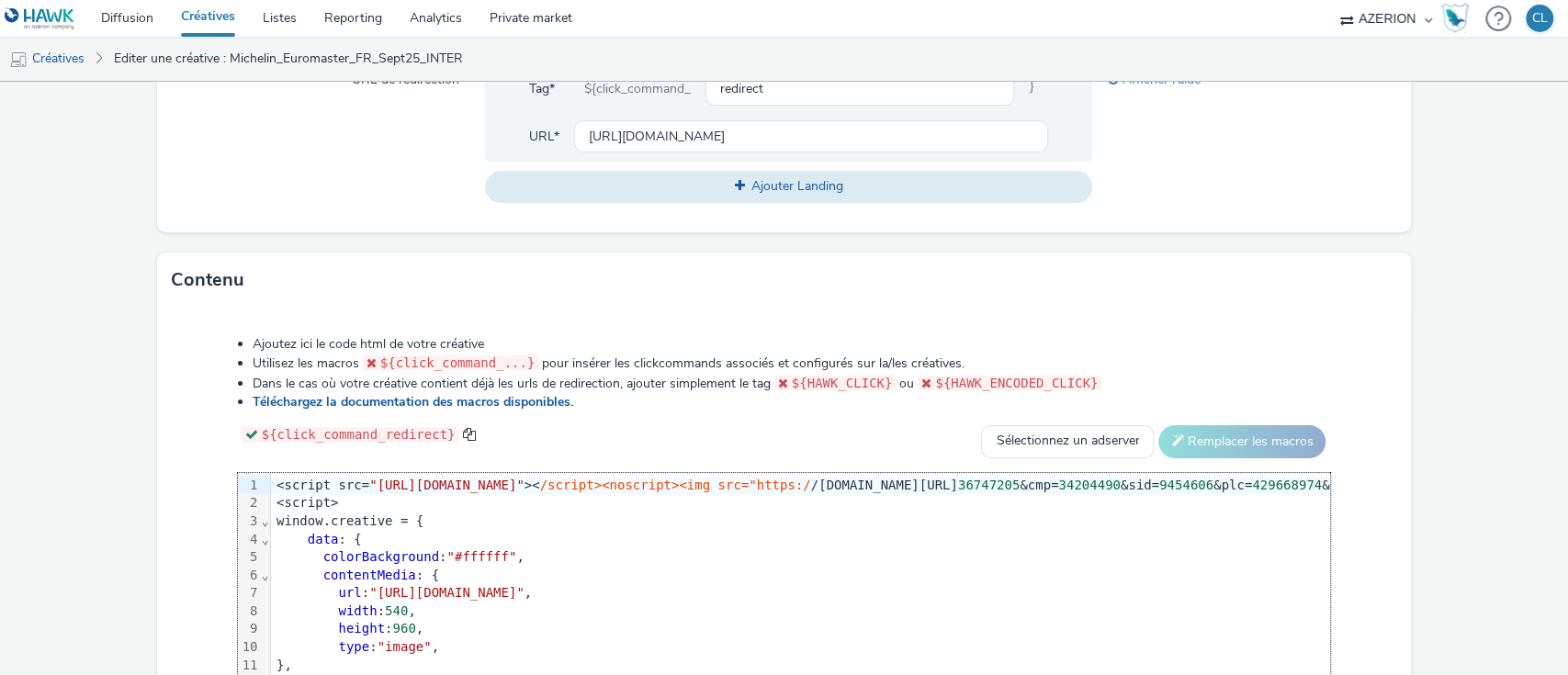
scroll to position [912, 0]
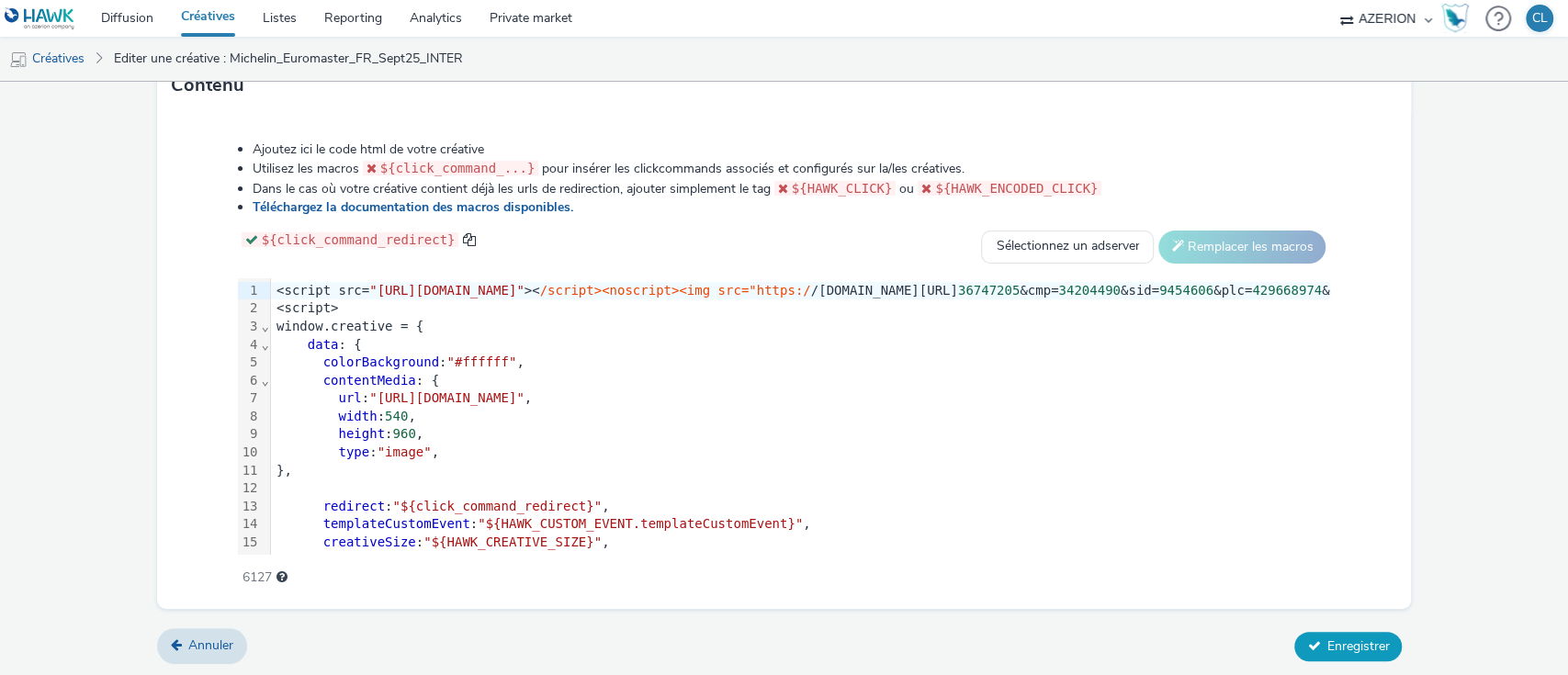
click at [1326, 651] on span "Enregistrer" at bounding box center [1358, 647] width 63 height 18
